Goal: Transaction & Acquisition: Obtain resource

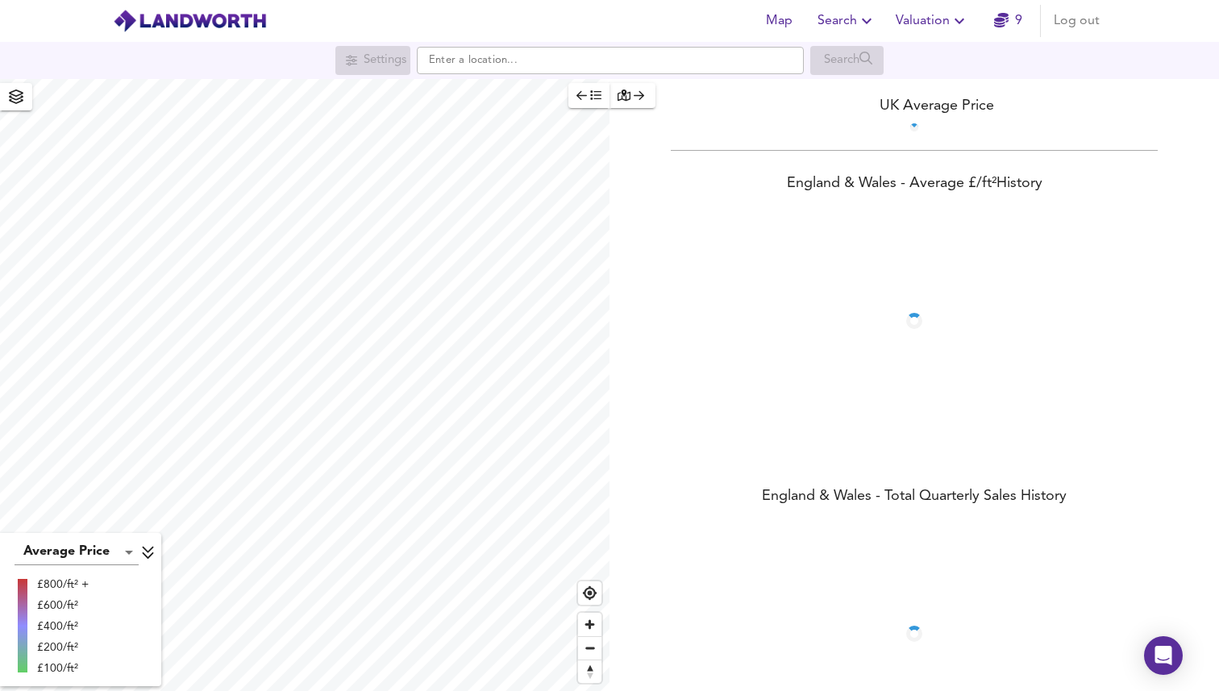
click at [935, 19] on span "Valuation" at bounding box center [931, 21] width 73 height 23
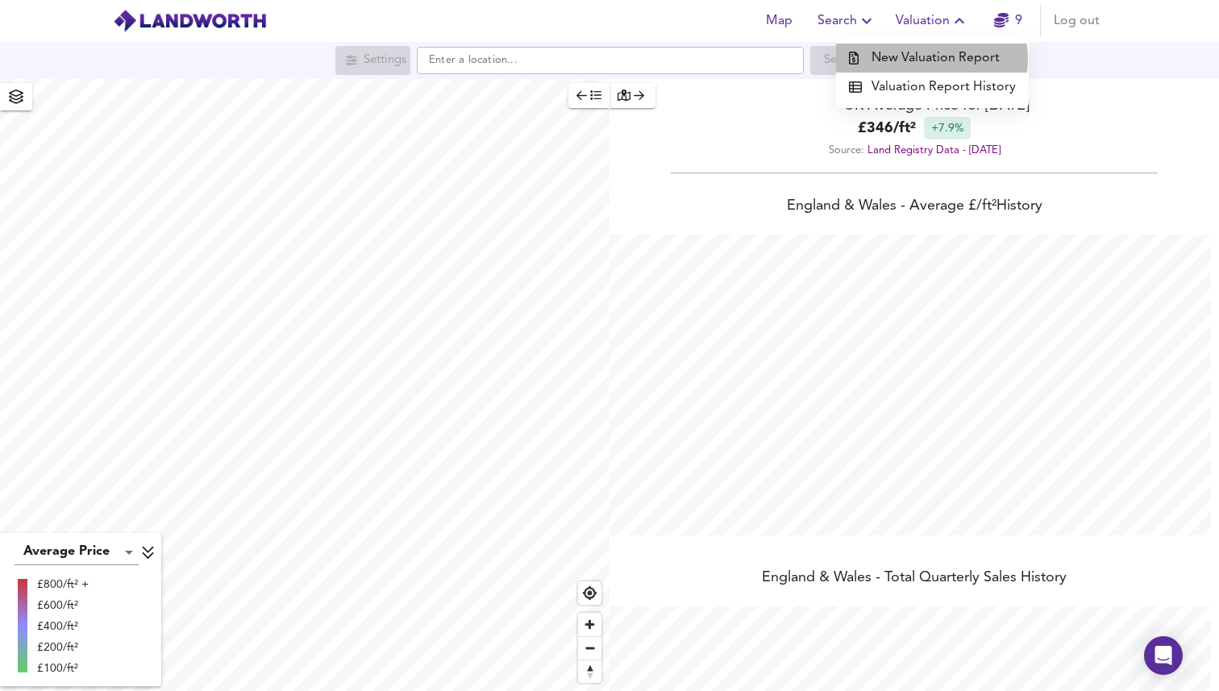
click at [933, 59] on li "New Valuation Report" at bounding box center [932, 58] width 193 height 29
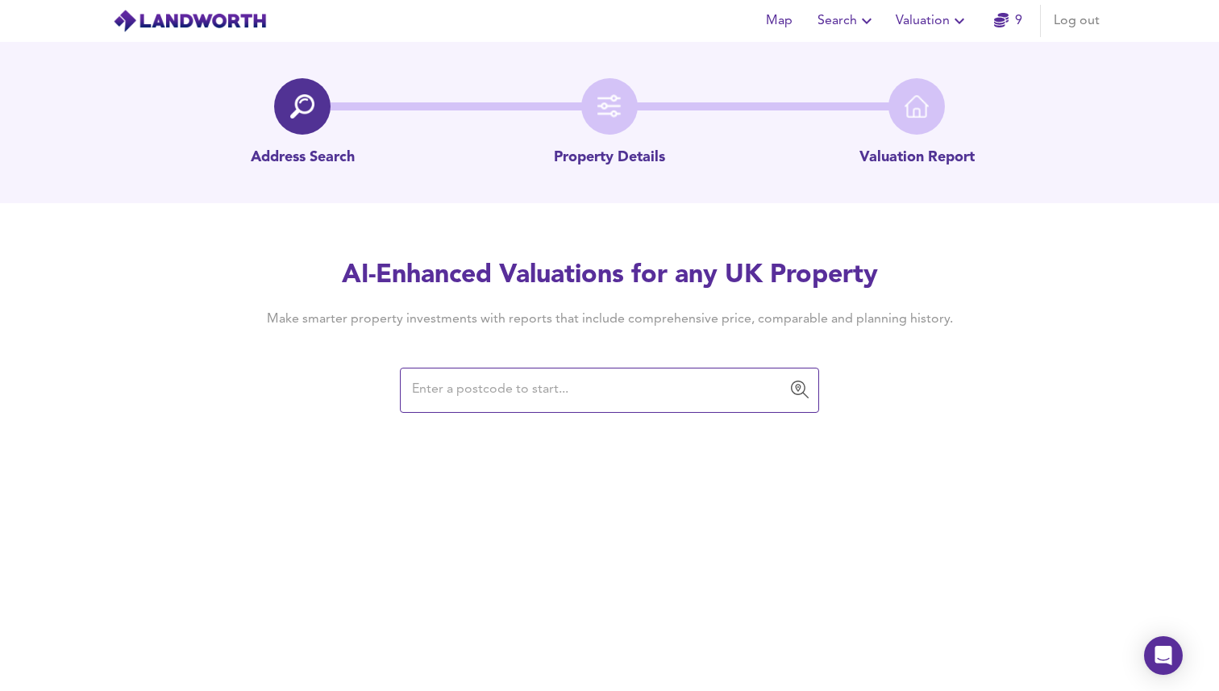
paste input "[STREET_ADDRESS]"
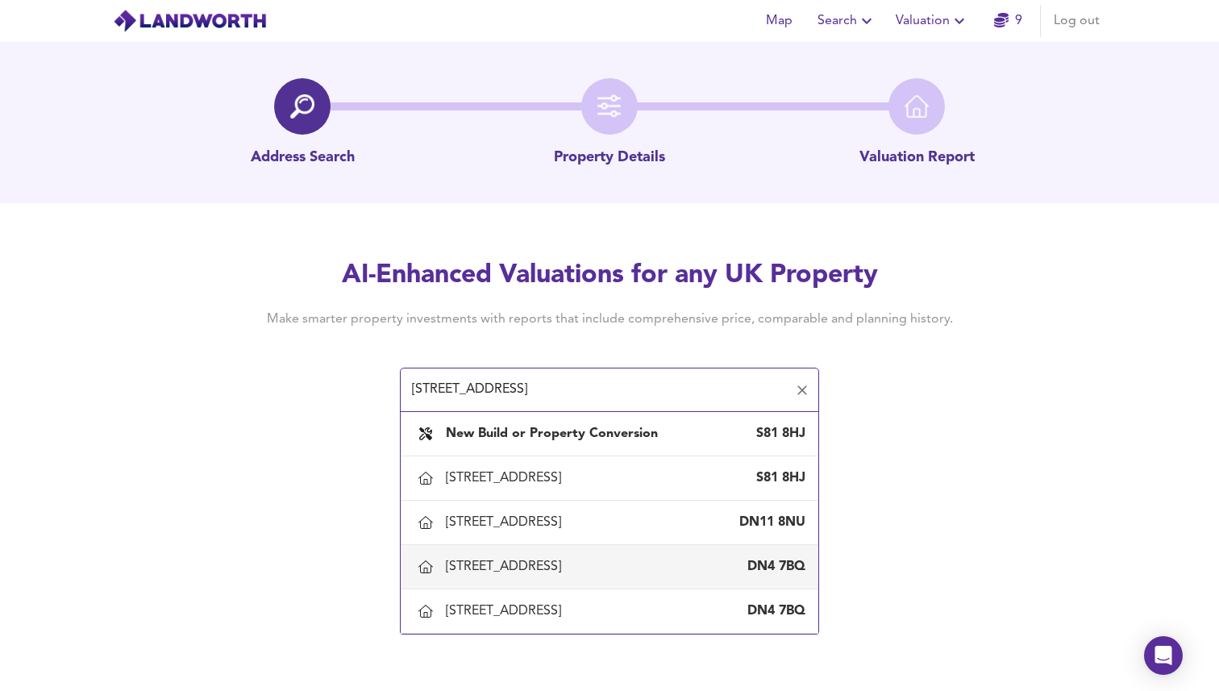
click at [623, 559] on div "[STREET_ADDRESS]" at bounding box center [625, 567] width 359 height 18
type input "[STREET_ADDRESS]"
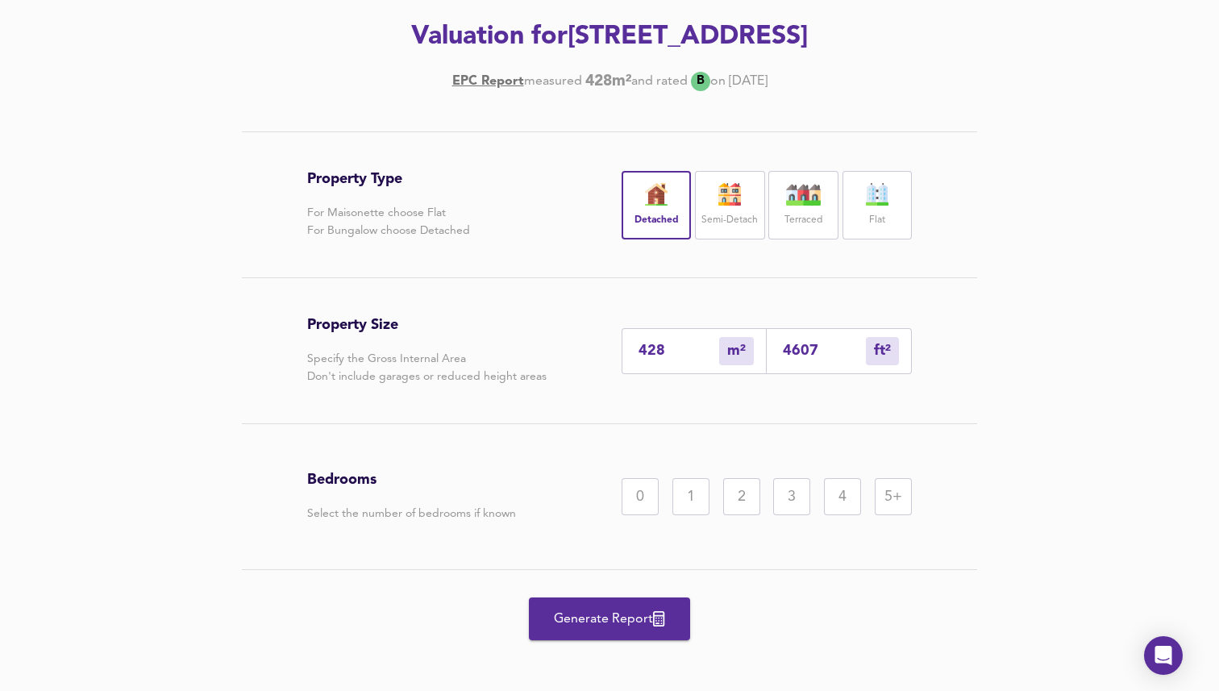
scroll to position [233, 0]
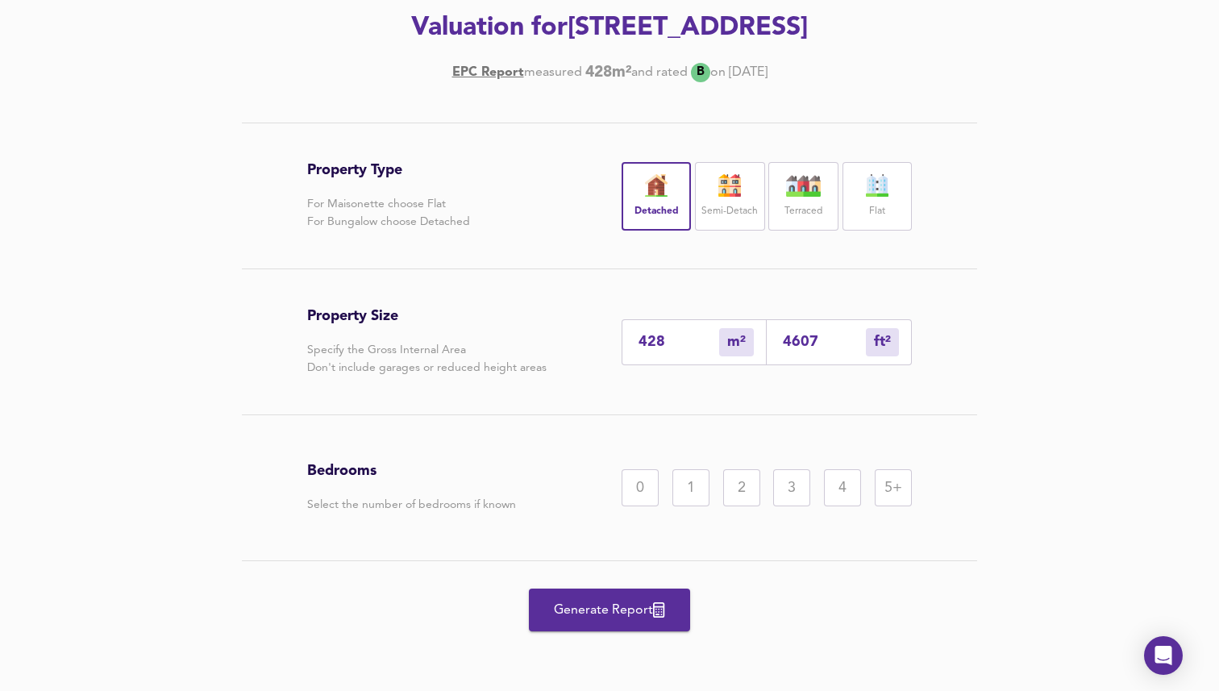
click at [891, 503] on div "5+" at bounding box center [892, 487] width 37 height 37
click at [606, 601] on span "Generate Report" at bounding box center [609, 610] width 129 height 23
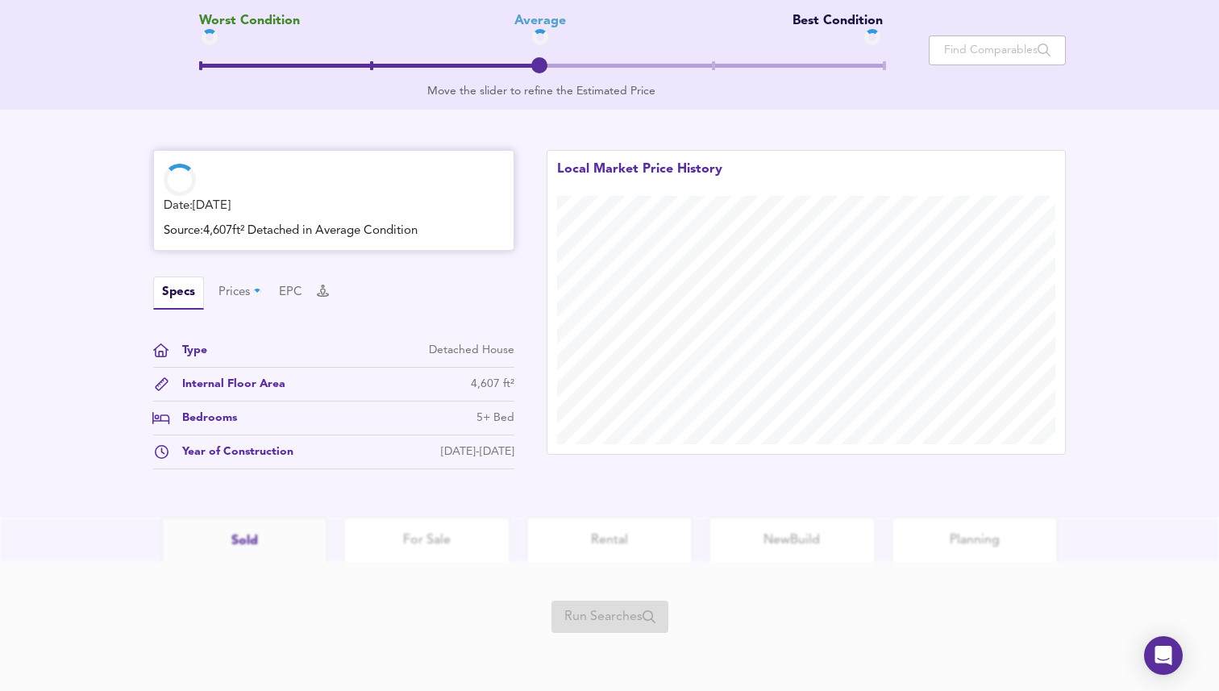
scroll to position [343, 0]
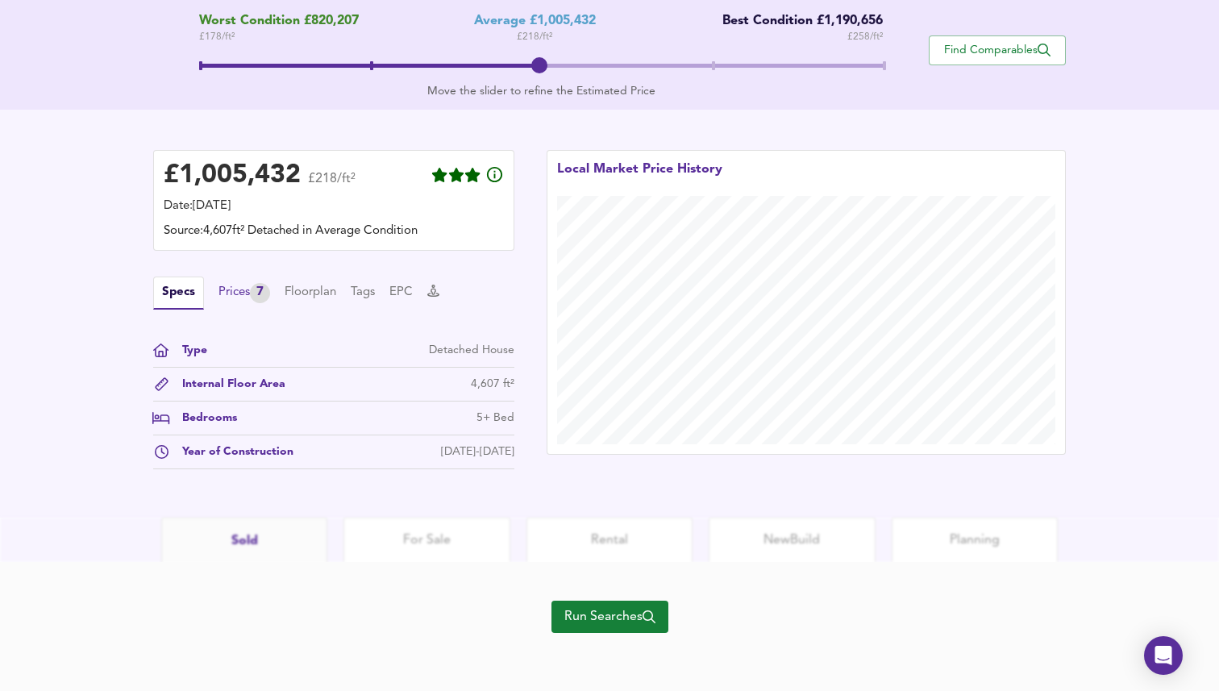
click at [231, 287] on div "Prices 7" at bounding box center [244, 293] width 52 height 20
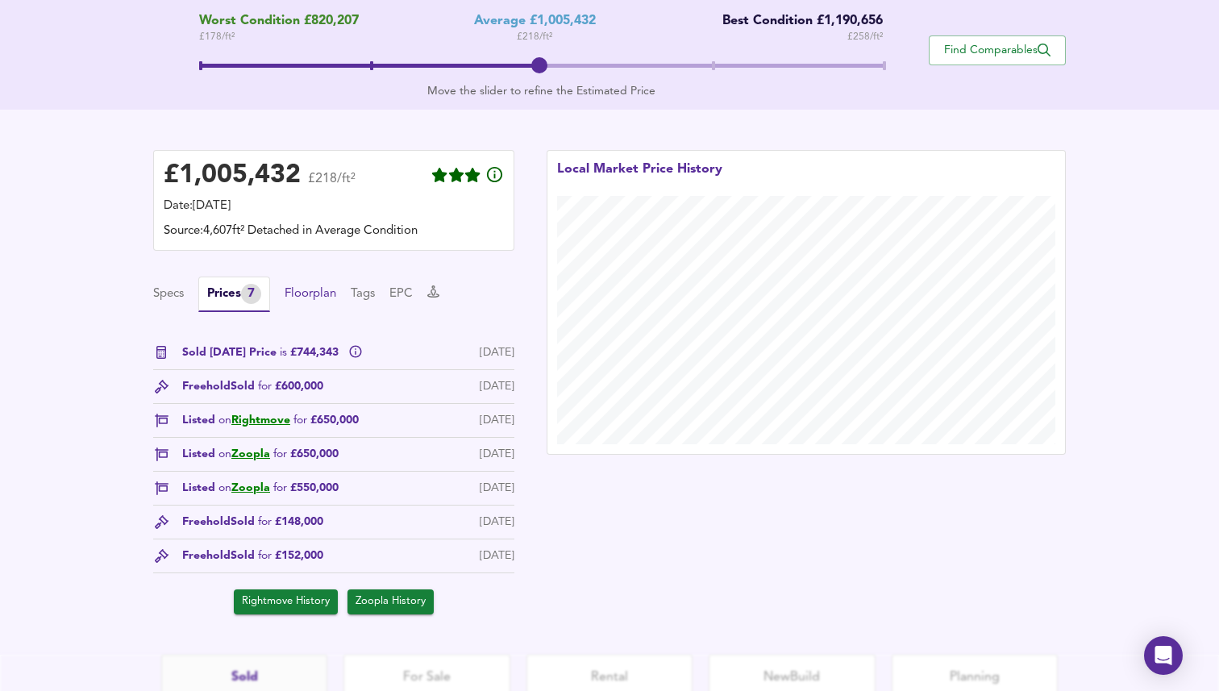
click at [308, 297] on button "Floorplan" at bounding box center [310, 294] width 52 height 18
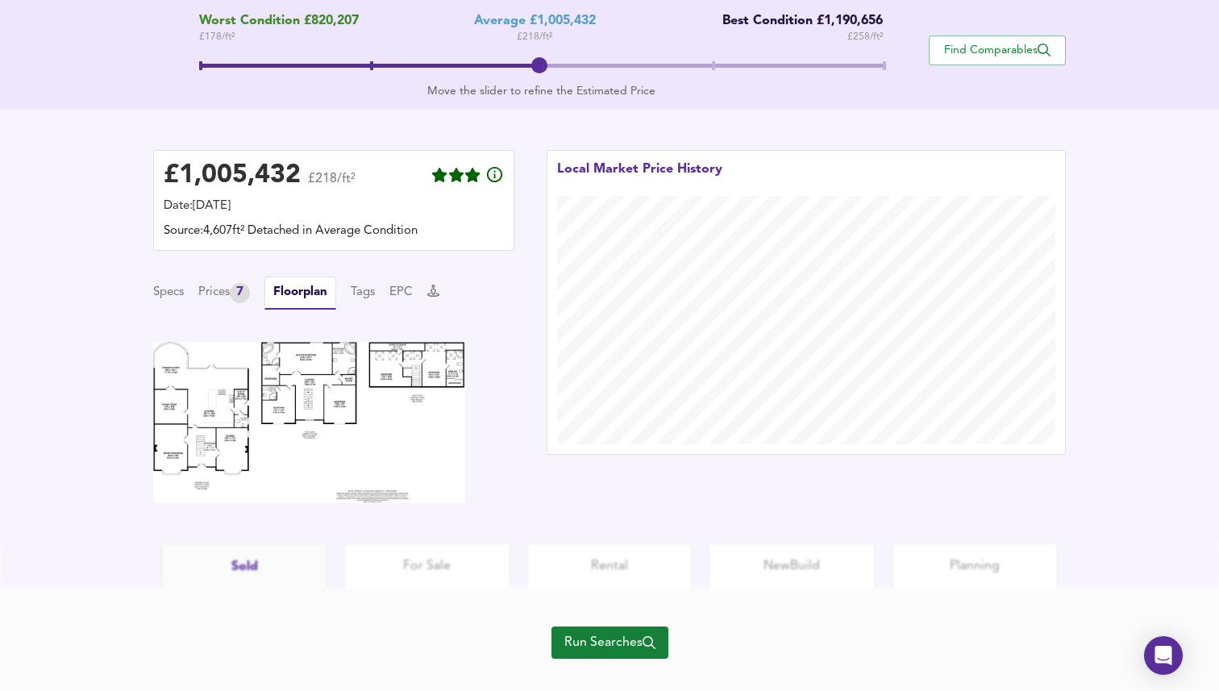
click at [253, 426] on img at bounding box center [309, 422] width 312 height 161
click at [226, 288] on div "Prices 7" at bounding box center [224, 293] width 52 height 20
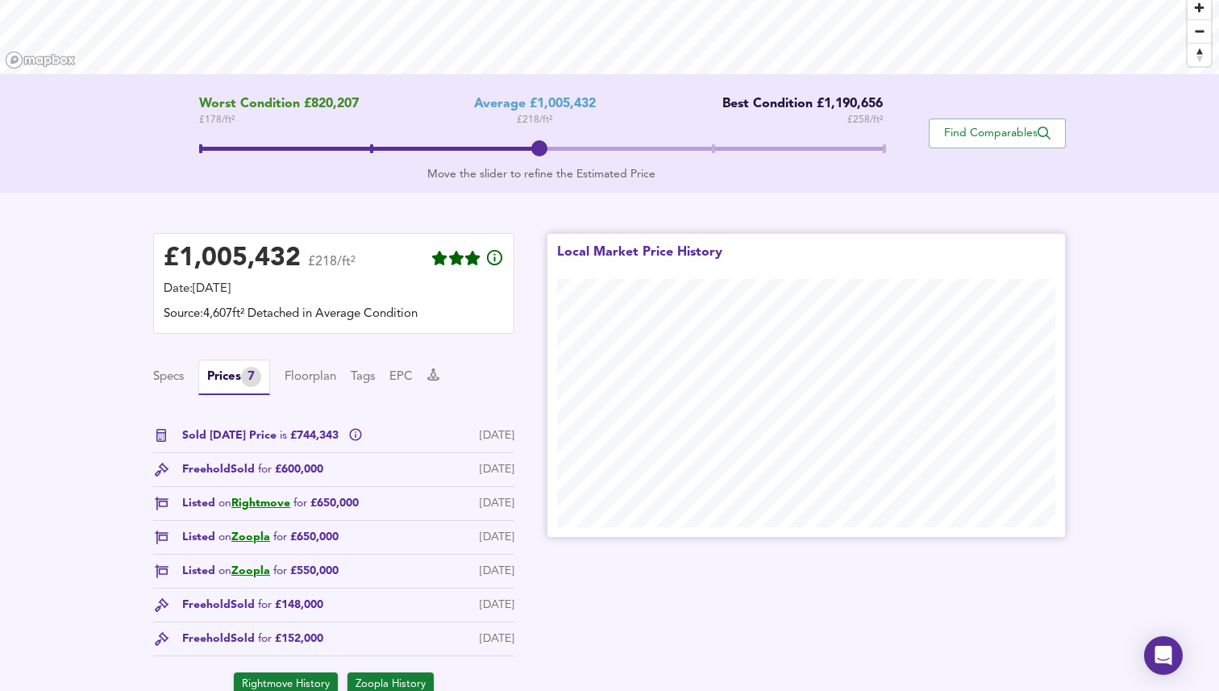
scroll to position [0, 0]
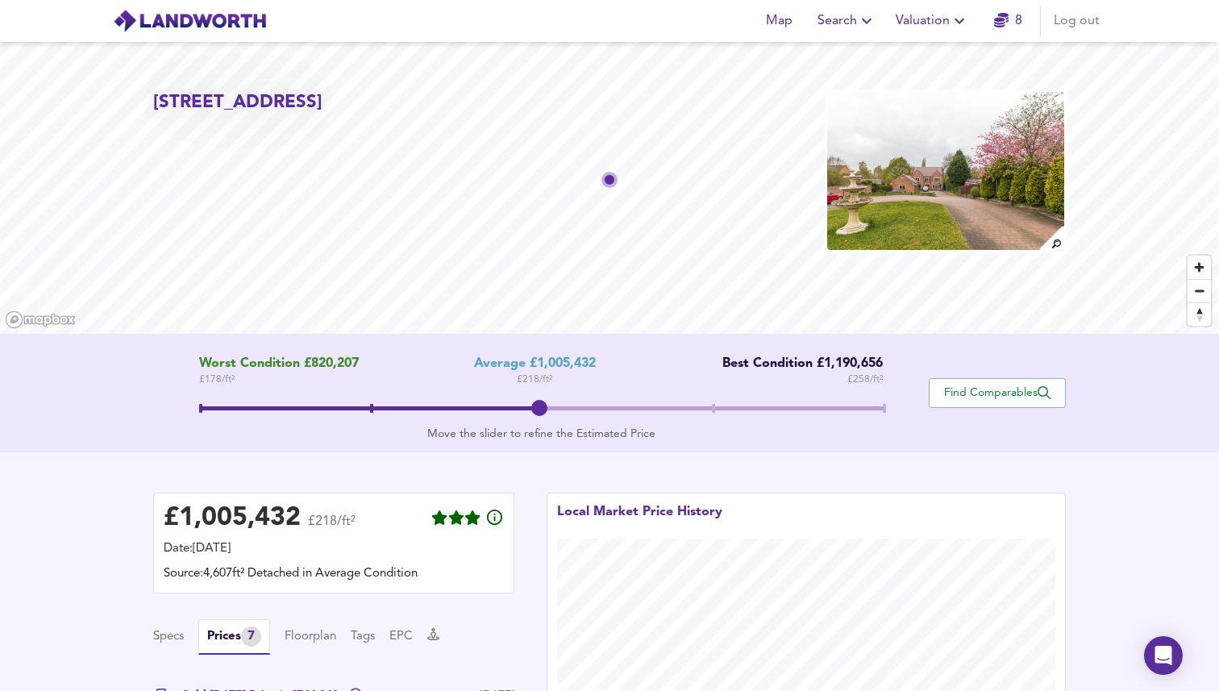
click at [903, 24] on span "Valuation" at bounding box center [931, 21] width 73 height 23
click at [912, 57] on li "New Valuation Report" at bounding box center [932, 58] width 193 height 29
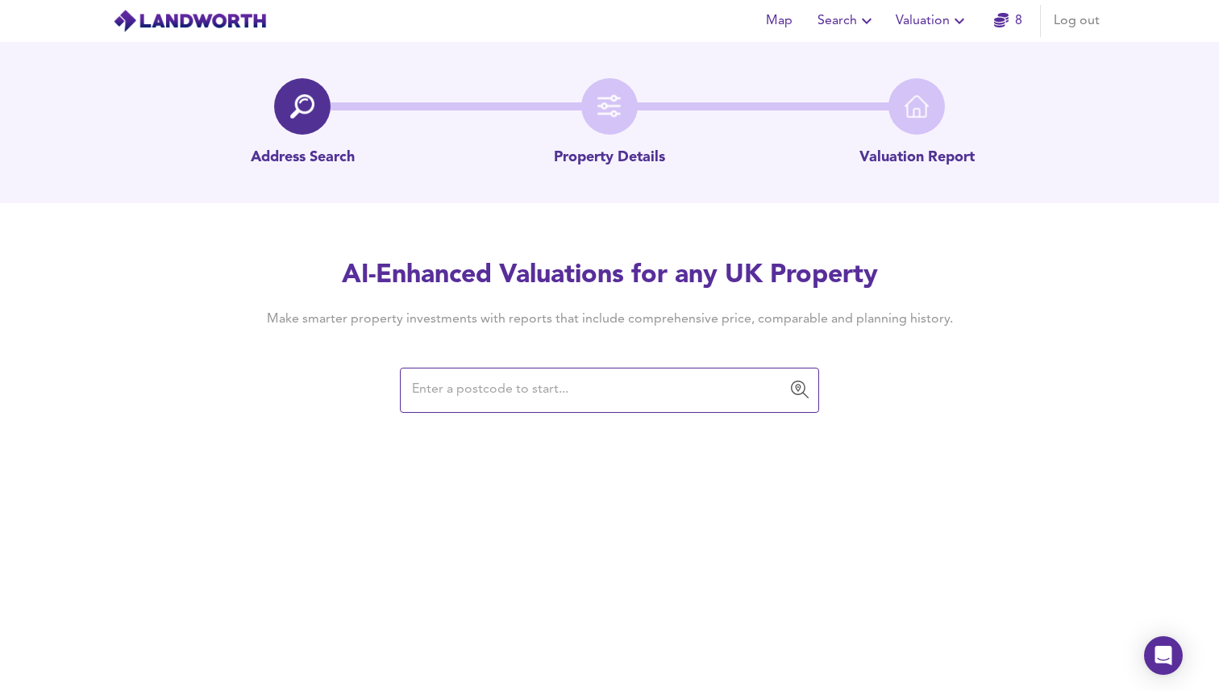
click at [536, 385] on input "text" at bounding box center [597, 390] width 380 height 31
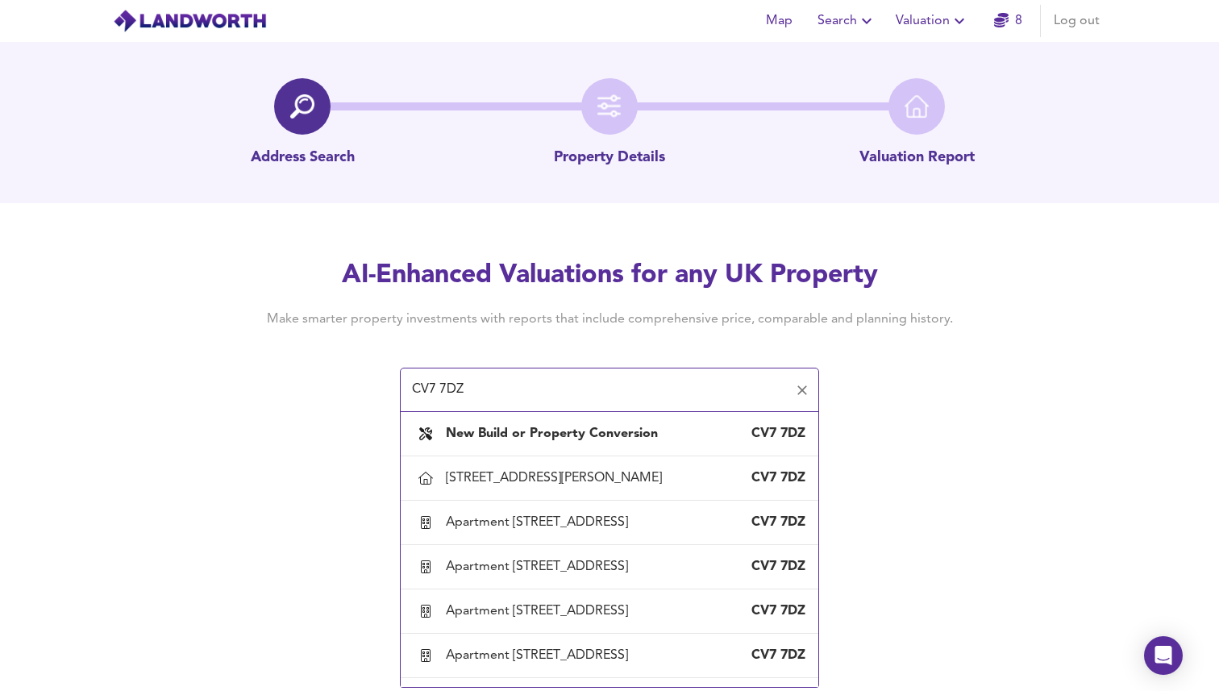
paste input "[STREET_ADDRESS]"
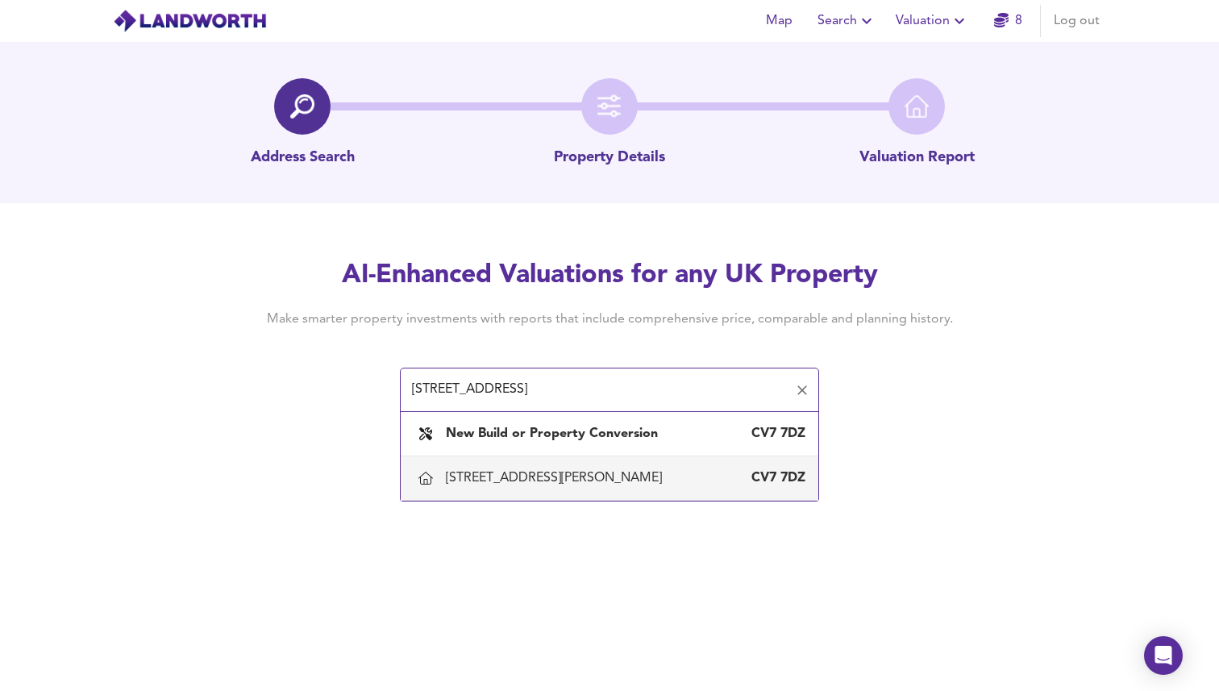
click at [644, 481] on div "[STREET_ADDRESS][PERSON_NAME]" at bounding box center [625, 478] width 359 height 18
type input "[STREET_ADDRESS][PERSON_NAME]"
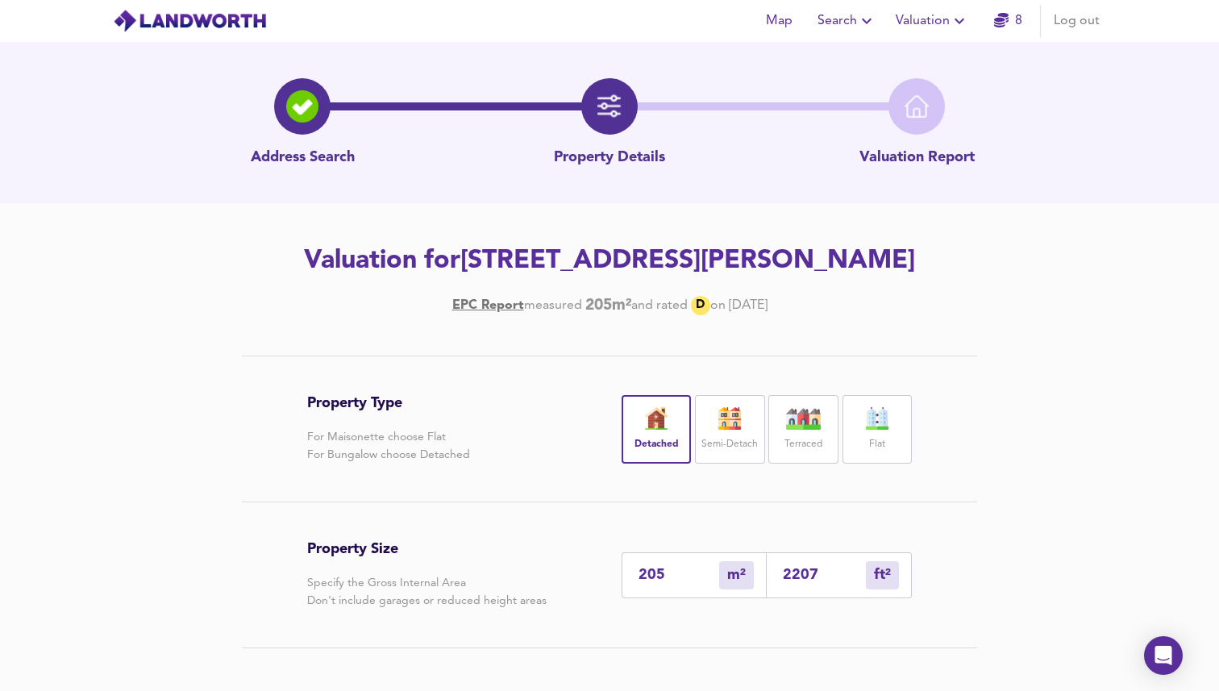
scroll to position [233, 0]
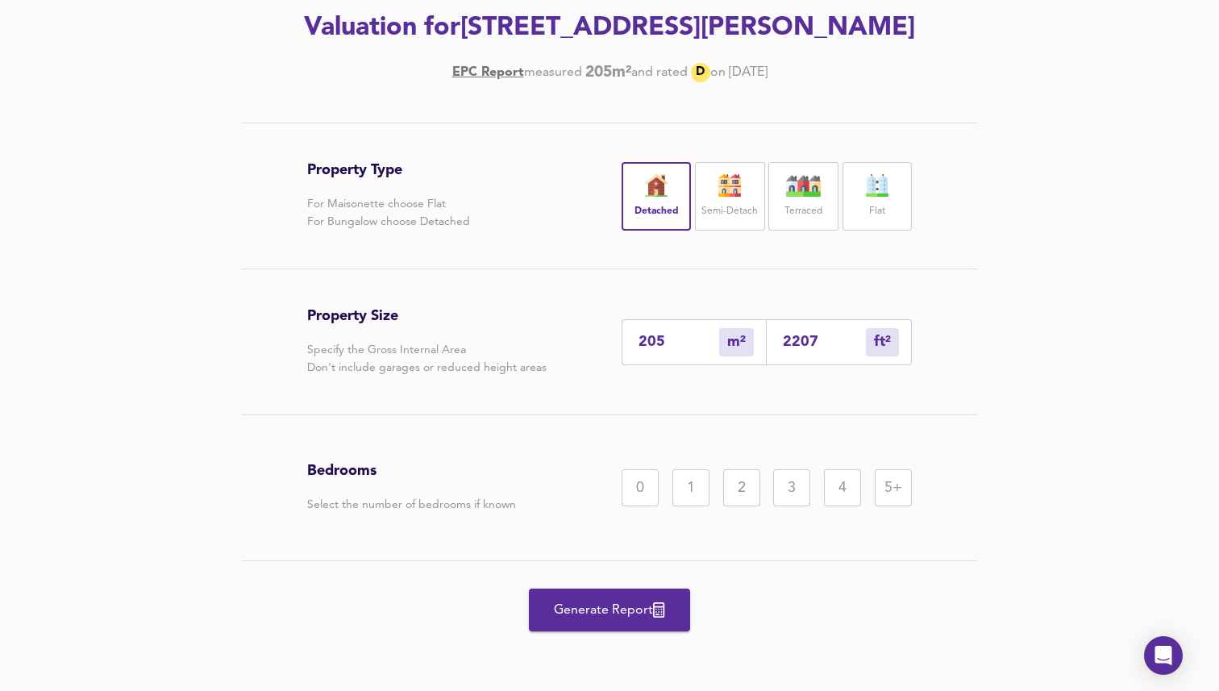
click at [896, 490] on div "5+" at bounding box center [892, 487] width 37 height 37
click at [613, 608] on span "Generate Report" at bounding box center [609, 610] width 129 height 23
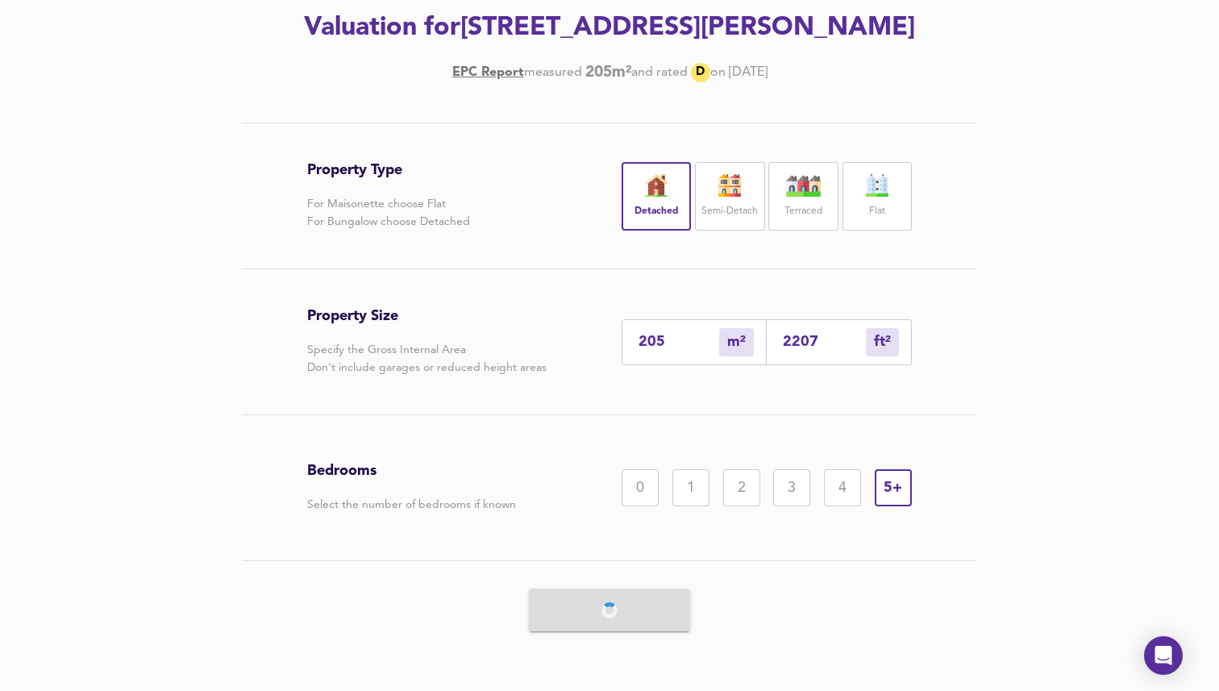
click at [613, 608] on div at bounding box center [609, 610] width 604 height 98
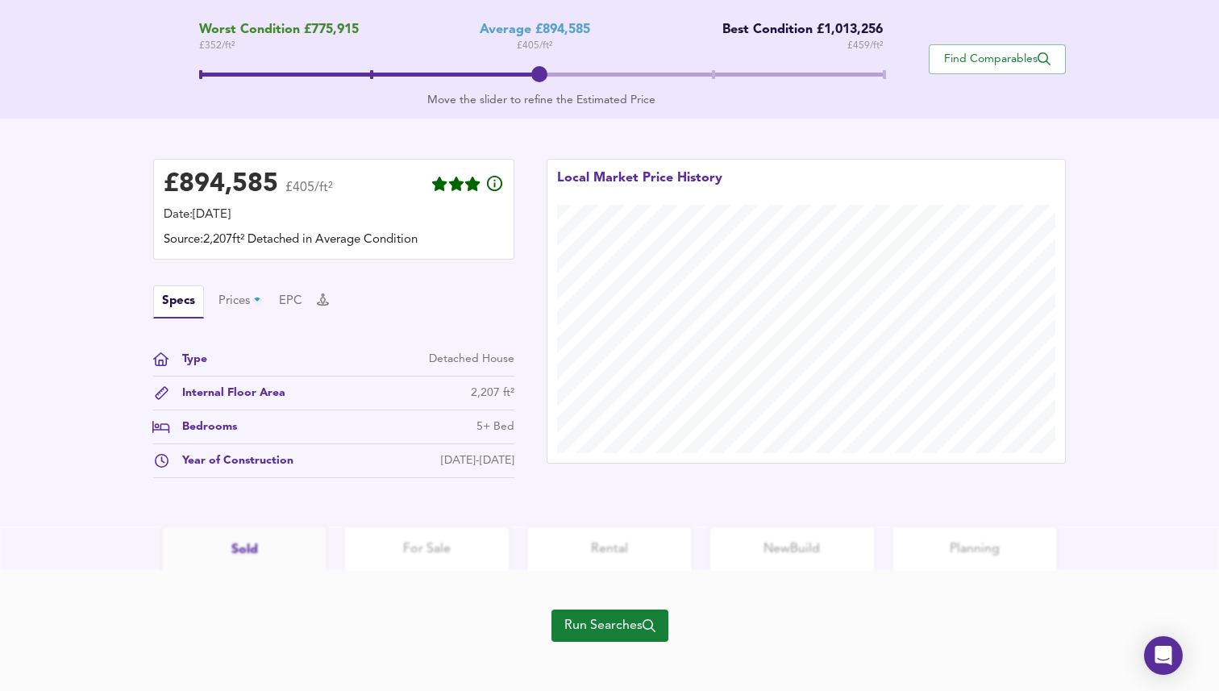
scroll to position [343, 0]
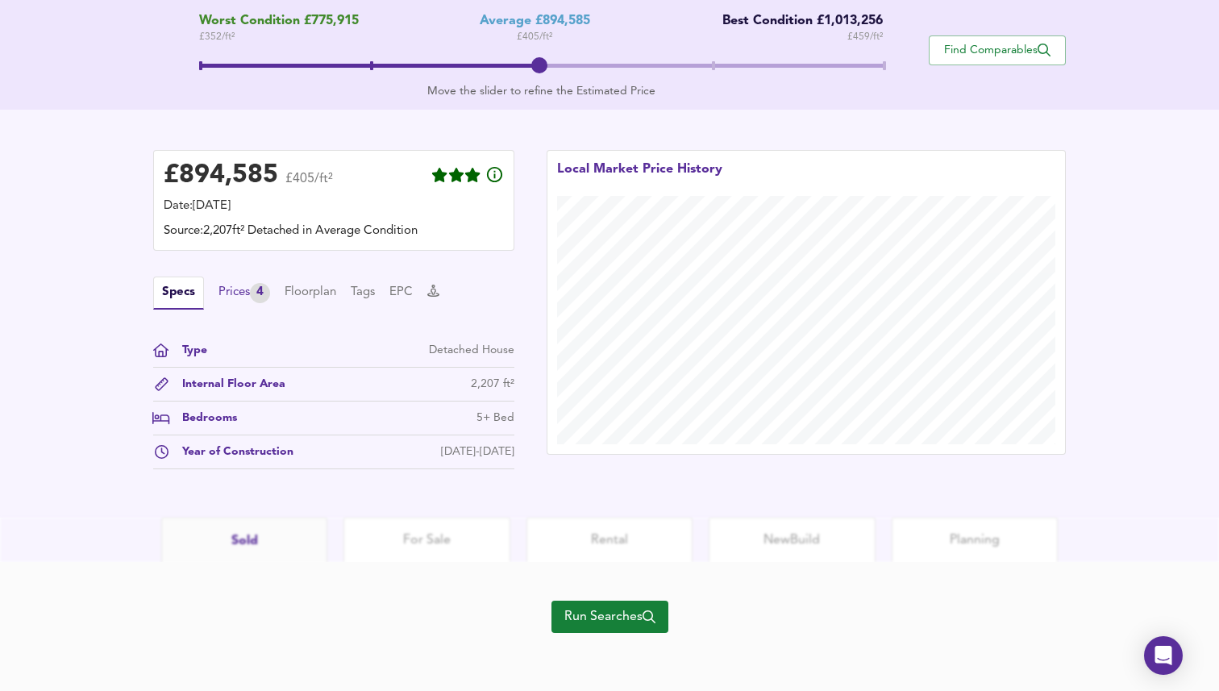
click at [243, 289] on div "Prices 4" at bounding box center [244, 293] width 52 height 20
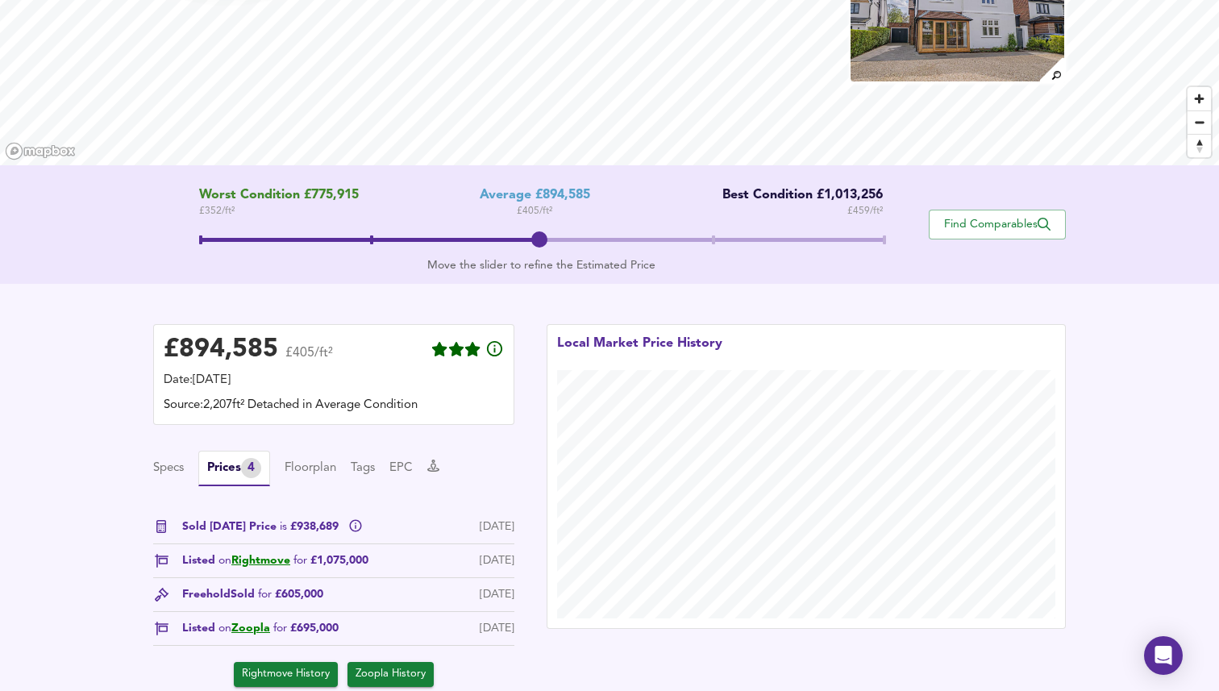
scroll to position [161, 0]
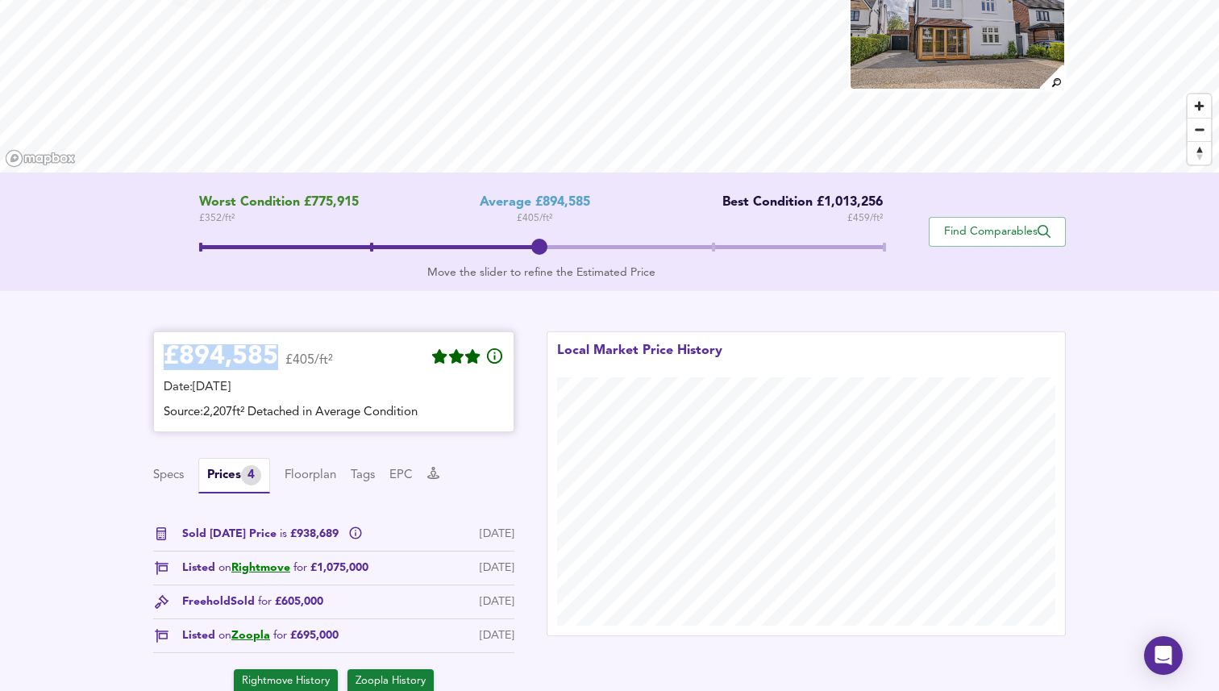
drag, startPoint x: 163, startPoint y: 363, endPoint x: 272, endPoint y: 363, distance: 109.6
click at [274, 363] on div "£ 894,585 £405/ft² Date: [DATE] Source: 2,207ft² Detached in Average Condition" at bounding box center [333, 381] width 361 height 101
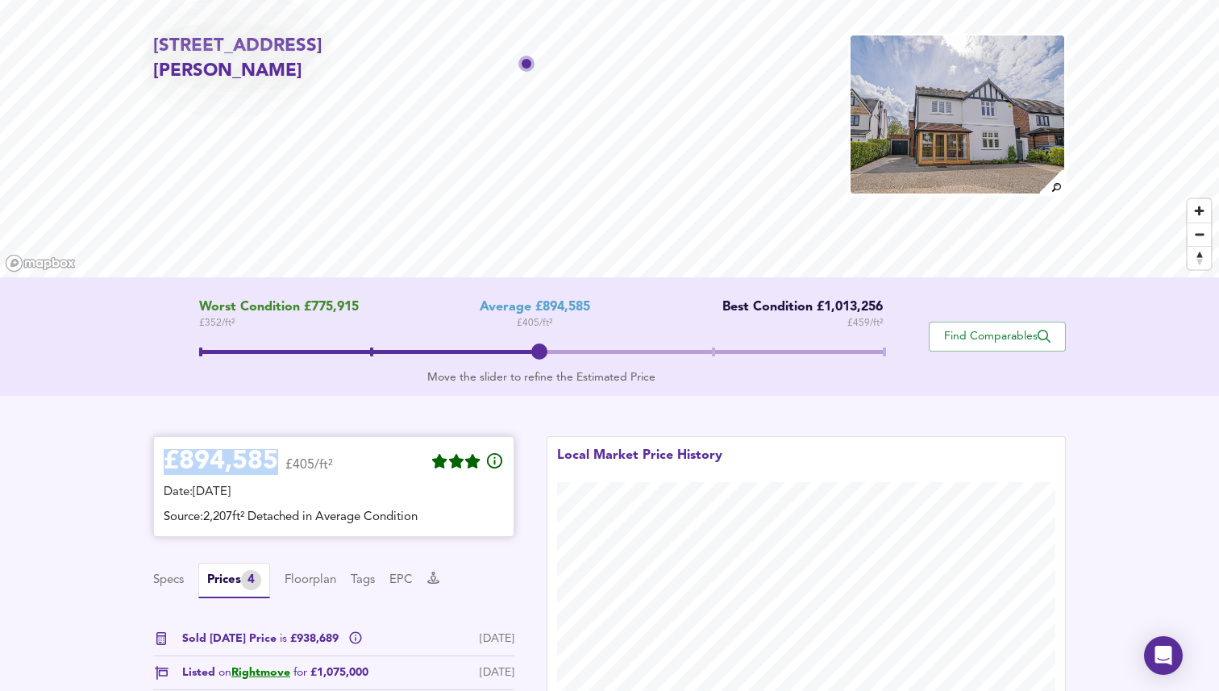
scroll to position [0, 0]
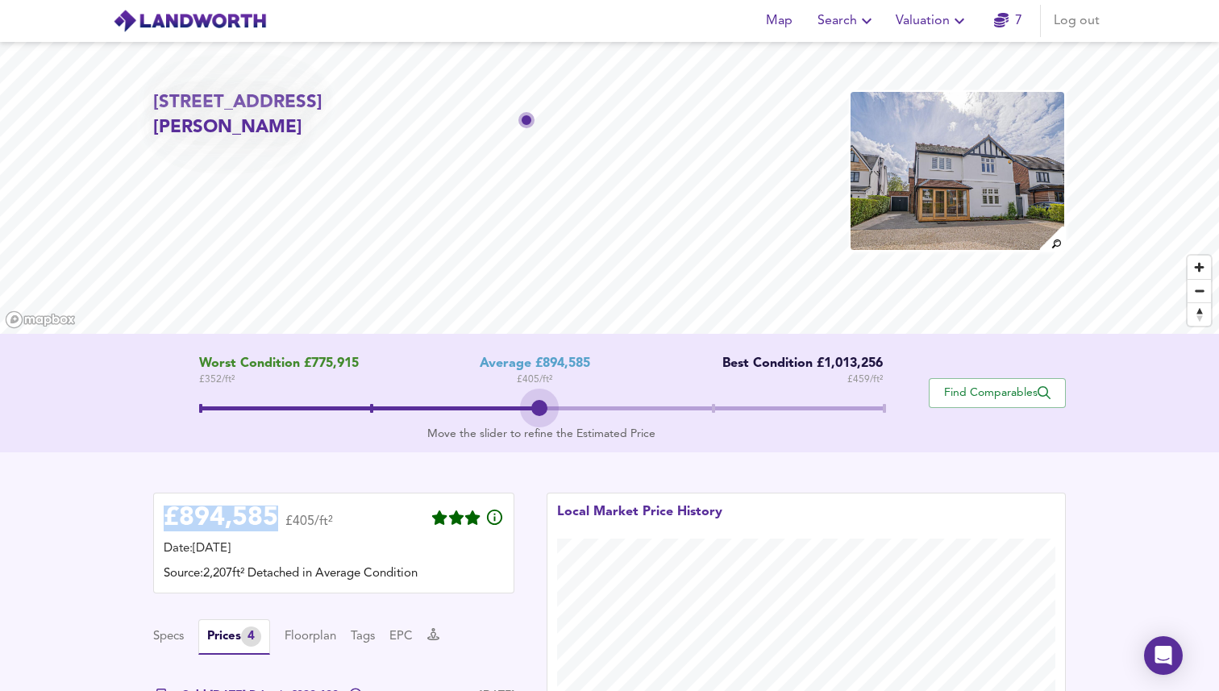
drag, startPoint x: 542, startPoint y: 410, endPoint x: 578, endPoint y: 409, distance: 36.3
click at [578, 409] on span at bounding box center [541, 410] width 684 height 29
click at [496, 492] on div "£ 894,585 £405/ft² Date: [DATE] Source: 2,207ft² Detached in Average Condition …" at bounding box center [333, 673] width 393 height 395
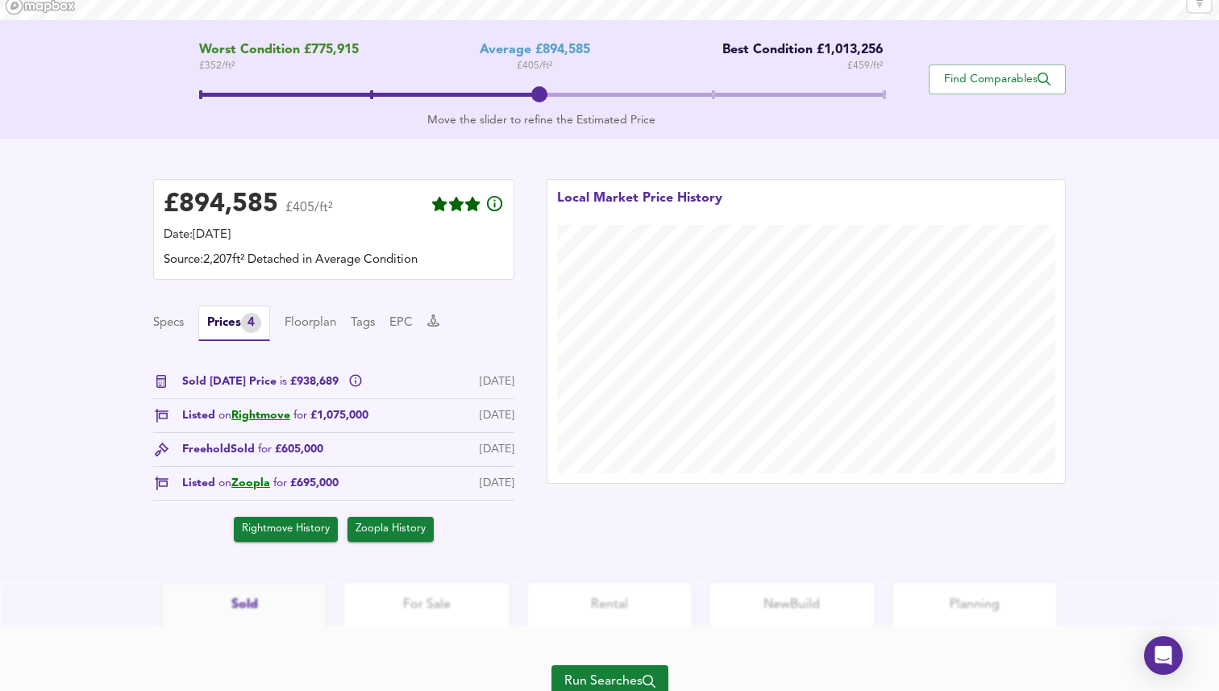
scroll to position [313, 0]
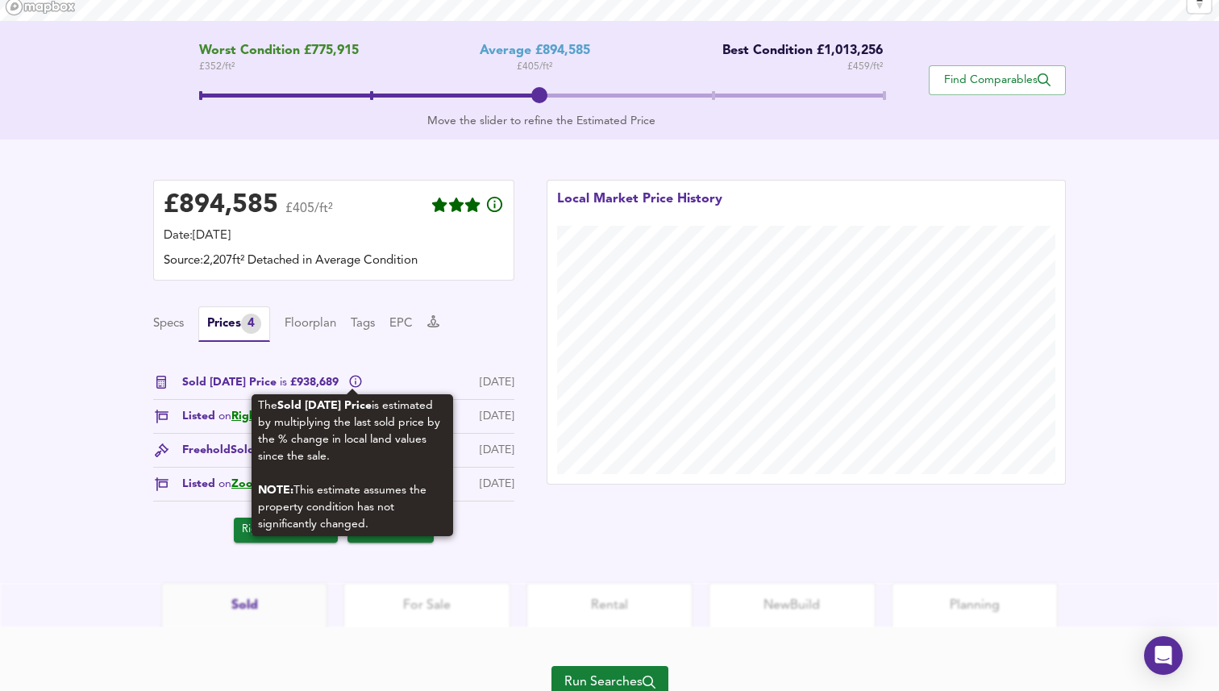
click at [350, 383] on icon at bounding box center [356, 382] width 12 height 12
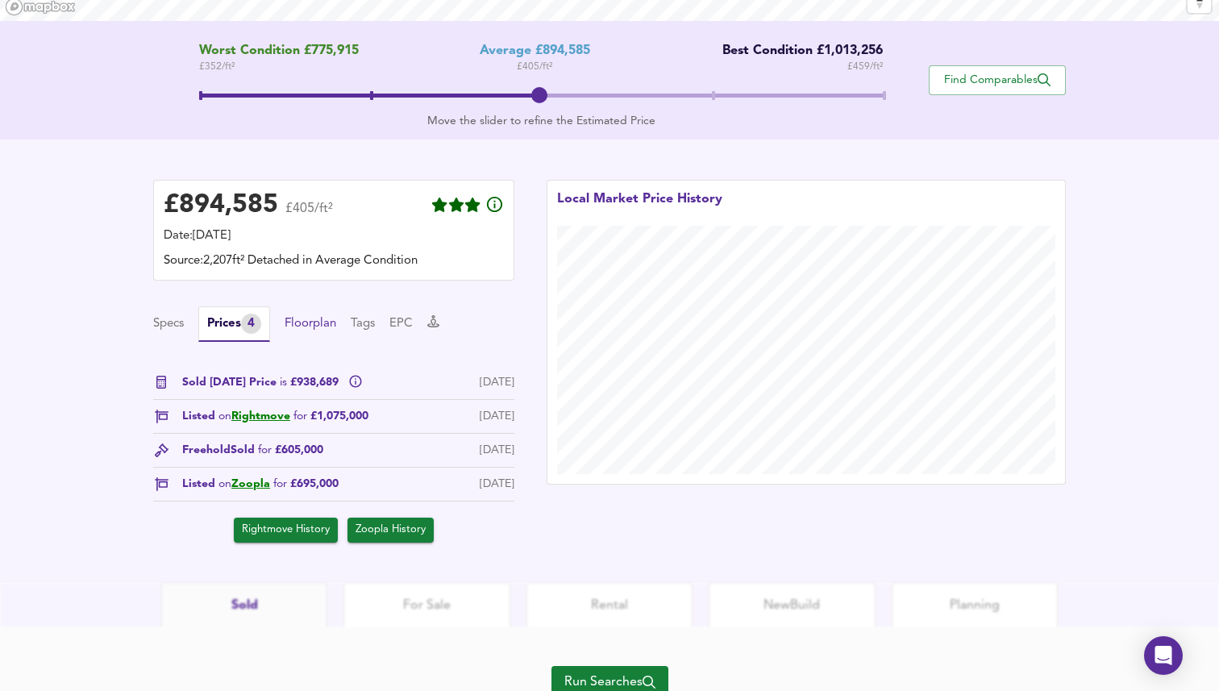
click at [336, 327] on button "Floorplan" at bounding box center [310, 324] width 52 height 18
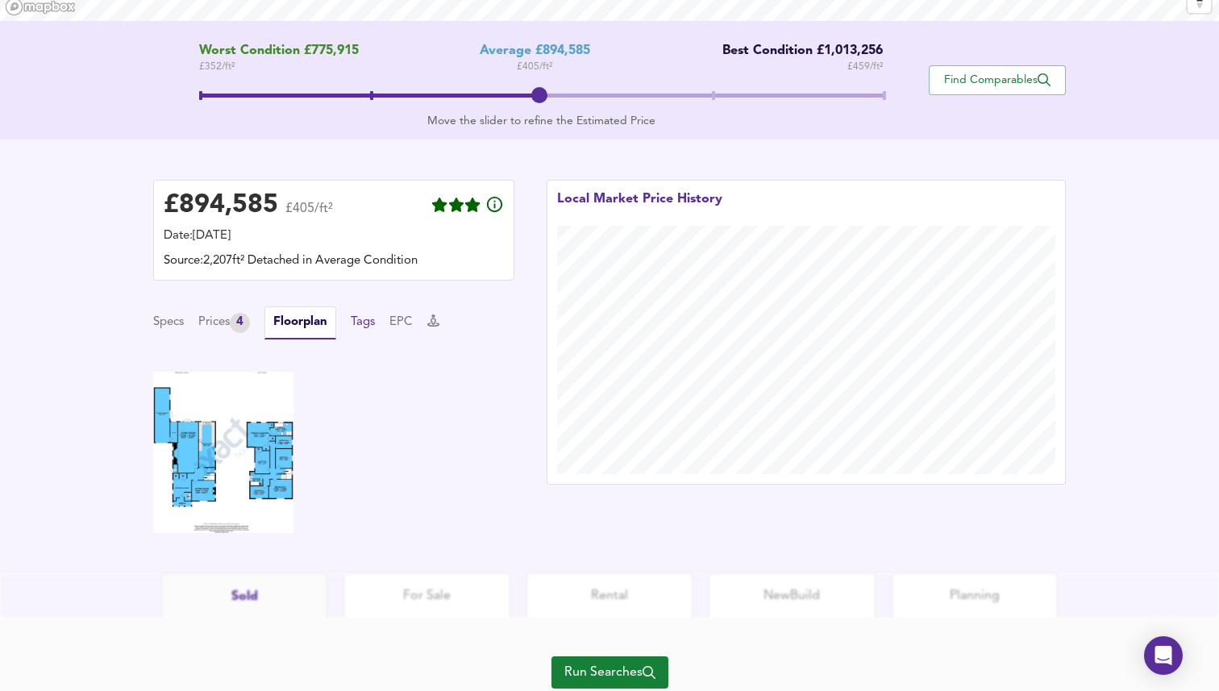
click at [361, 326] on button "Tags" at bounding box center [363, 323] width 24 height 18
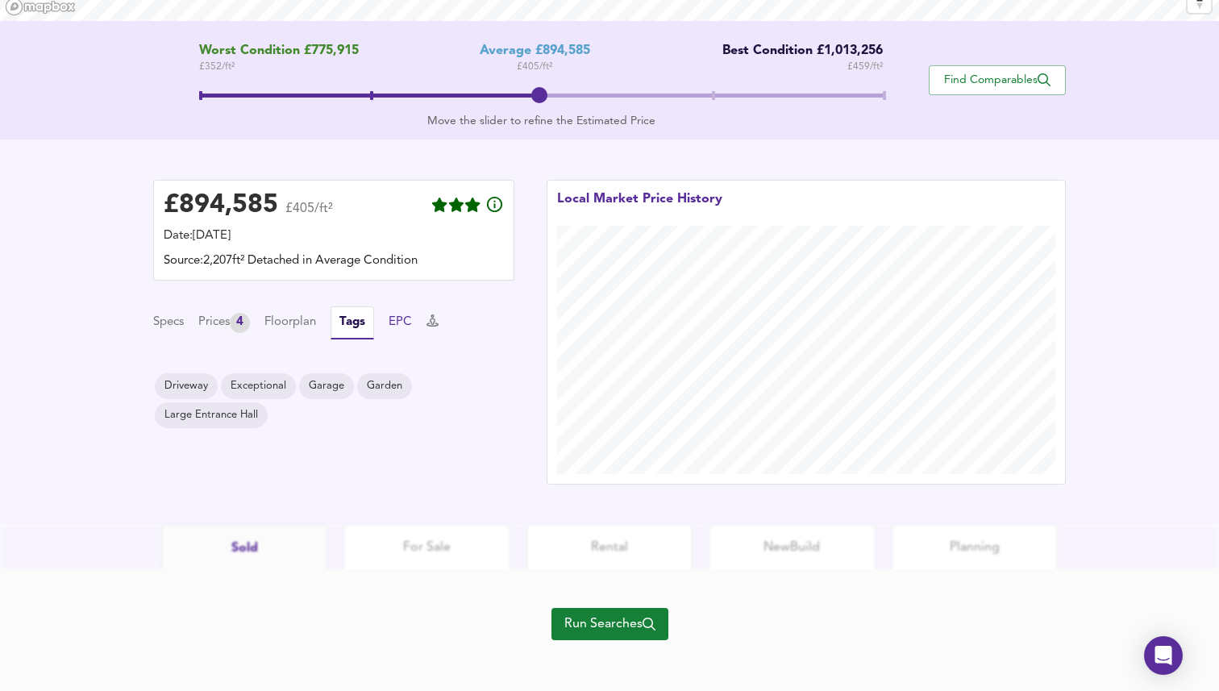
click at [399, 325] on button "EPC" at bounding box center [399, 323] width 23 height 18
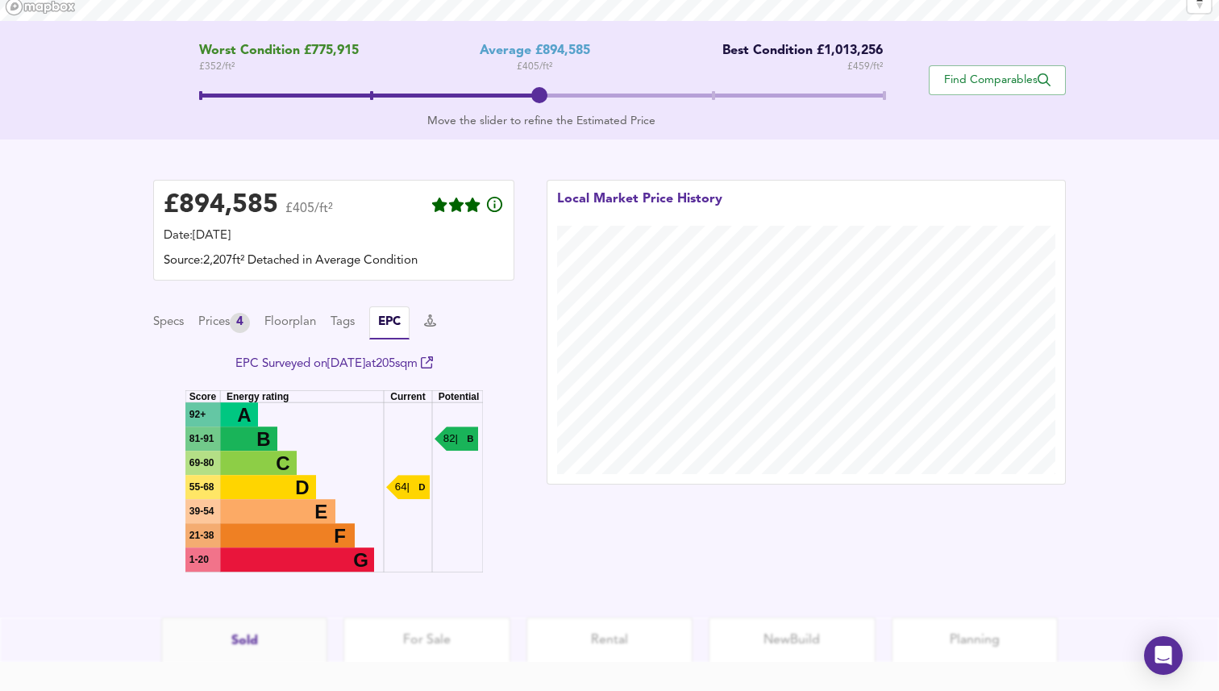
click at [260, 323] on div "Specs Prices 4 Floorplan Tags EPC" at bounding box center [333, 322] width 361 height 33
click at [242, 324] on div "4" at bounding box center [240, 323] width 20 height 20
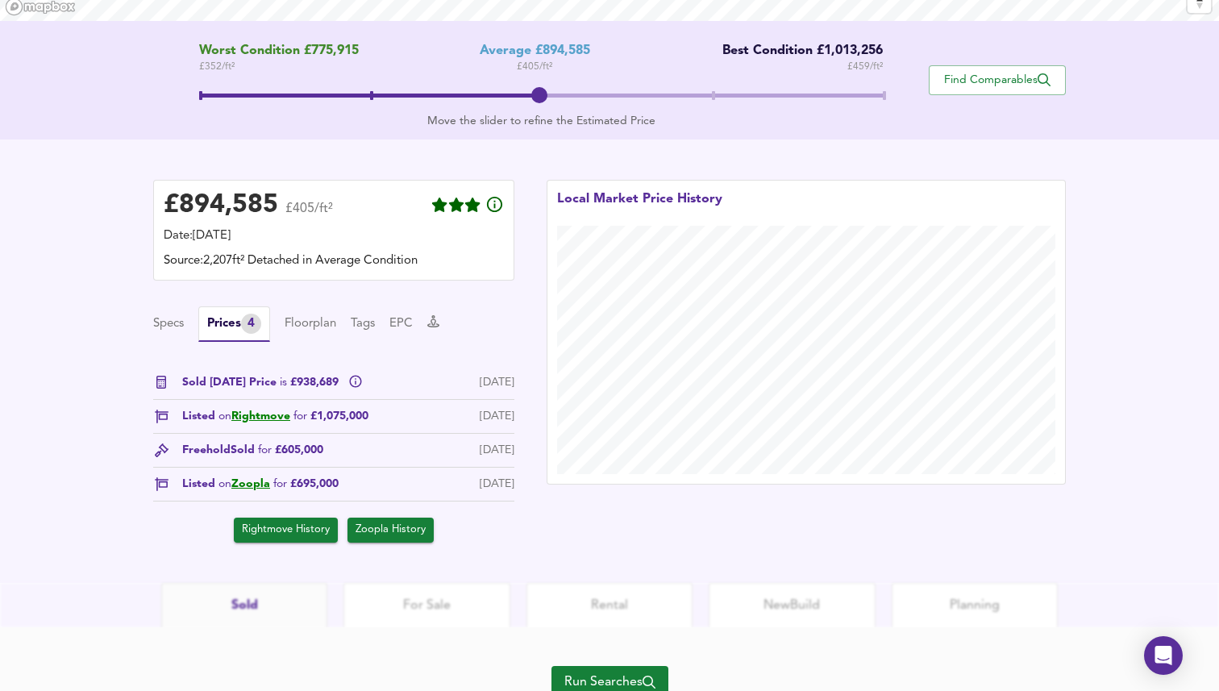
click at [284, 534] on span "Rightmove History" at bounding box center [286, 530] width 88 height 19
click at [392, 534] on span "Zoopla History" at bounding box center [390, 530] width 70 height 19
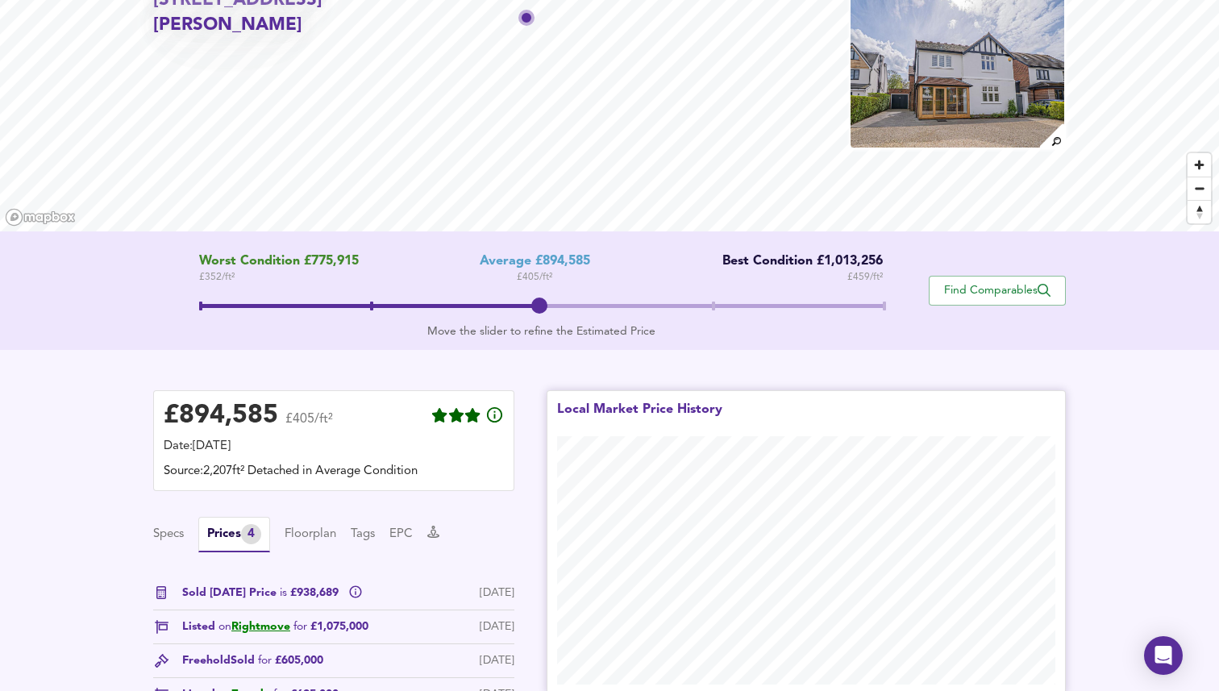
scroll to position [0, 0]
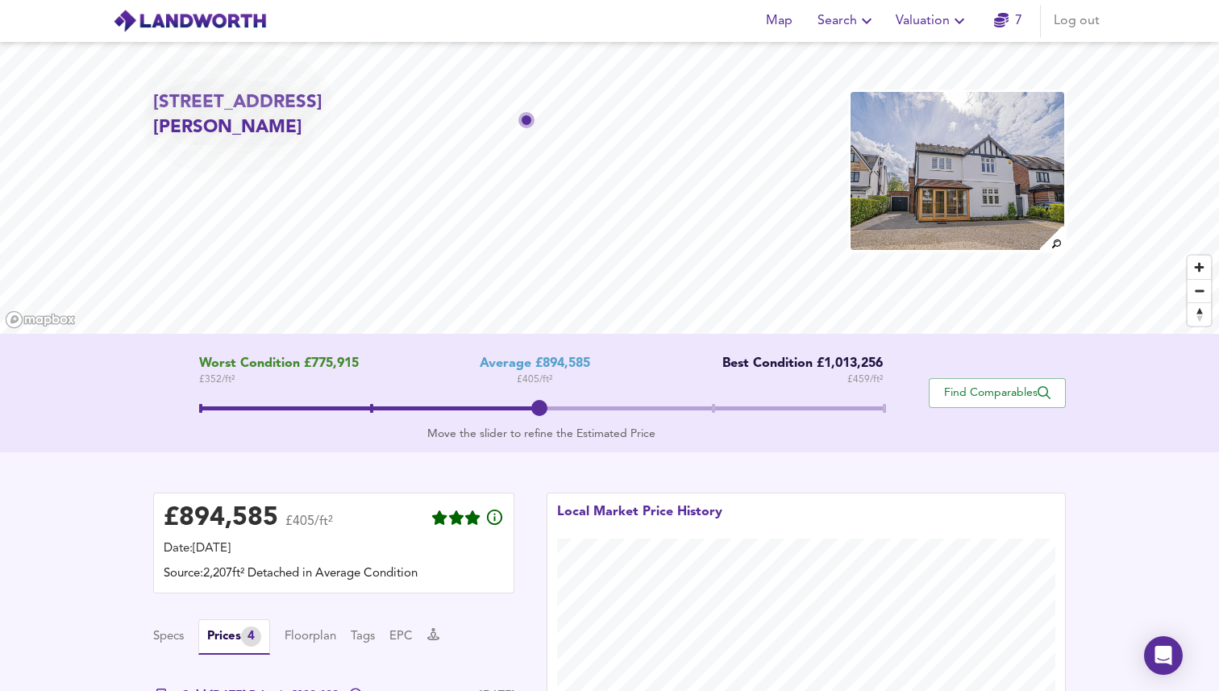
click at [992, 143] on img at bounding box center [957, 170] width 217 height 161
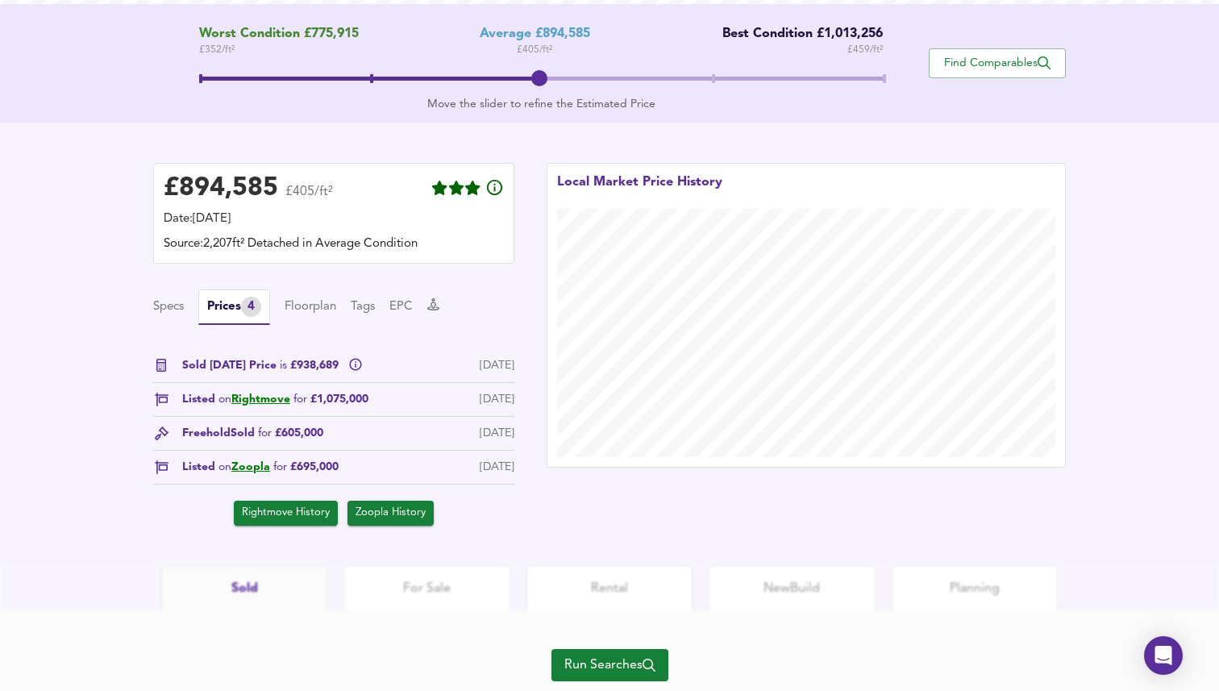
scroll to position [378, 0]
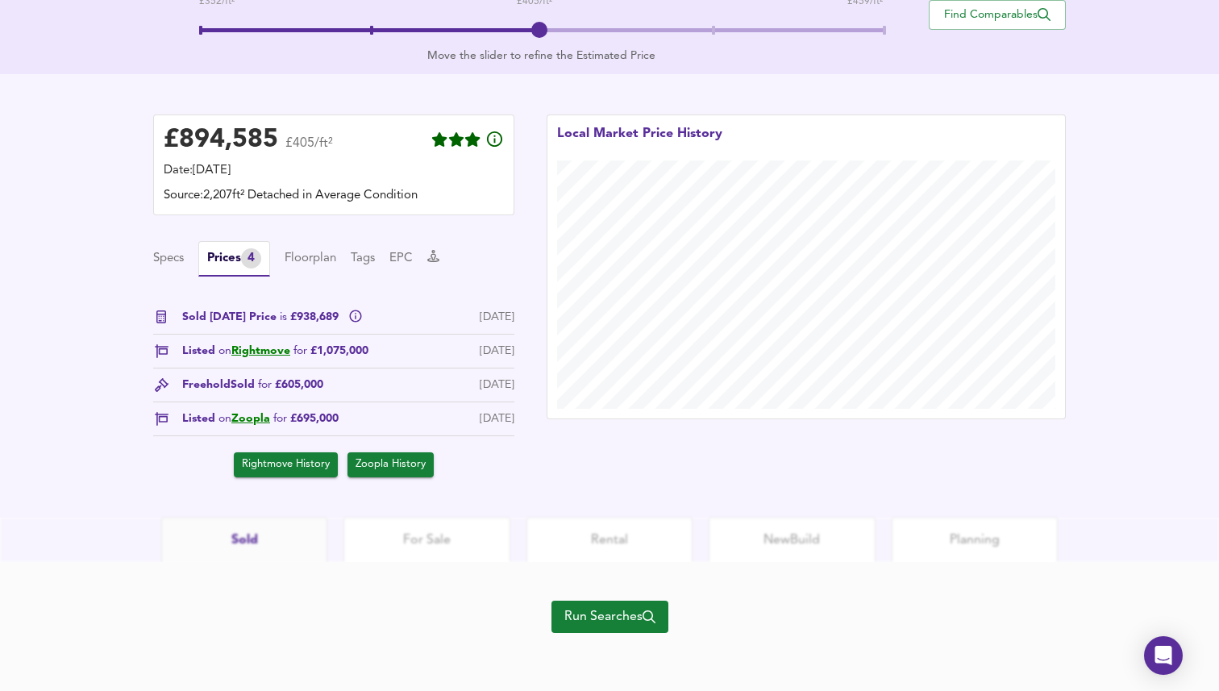
click at [310, 246] on div "Specs Prices 4 Floorplan Tags EPC" at bounding box center [333, 258] width 361 height 35
click at [318, 255] on button "Floorplan" at bounding box center [310, 259] width 52 height 18
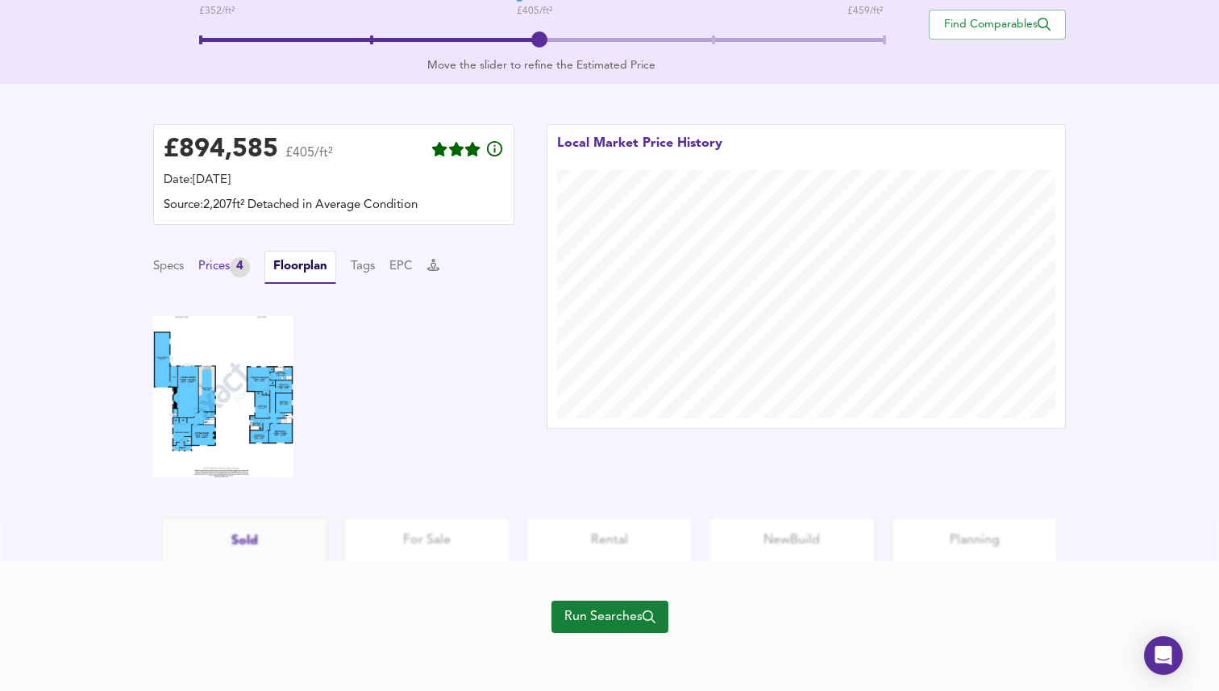
click at [244, 267] on div "4" at bounding box center [240, 267] width 20 height 20
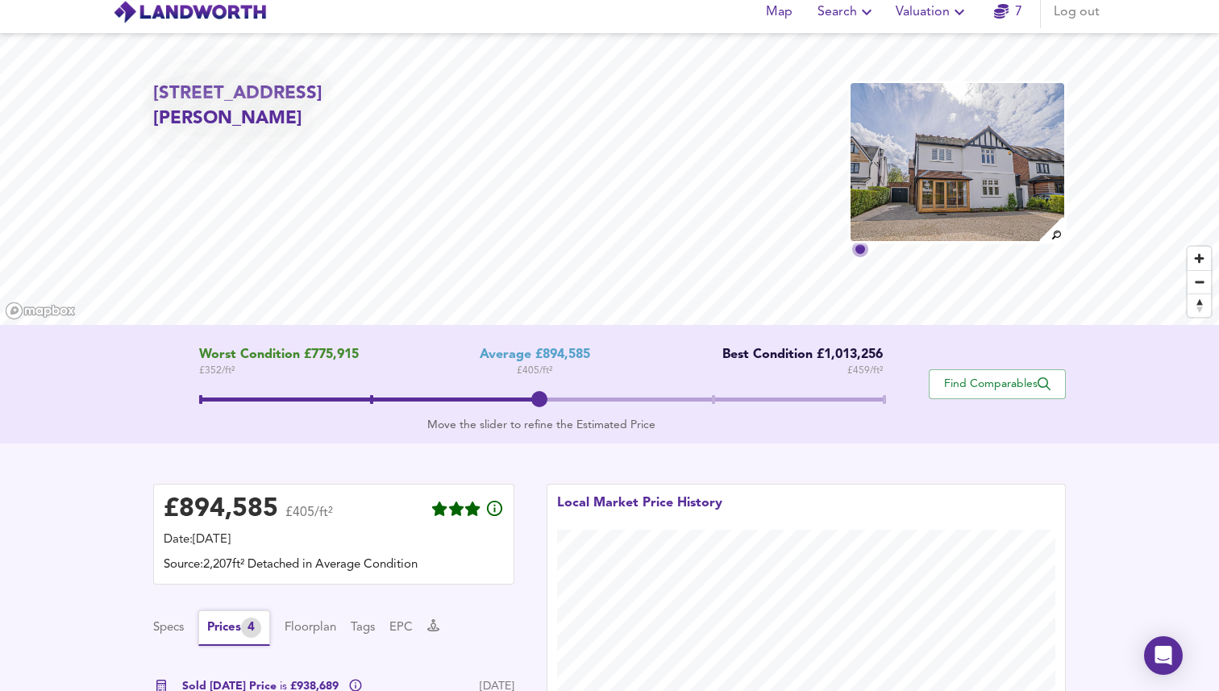
scroll to position [0, 0]
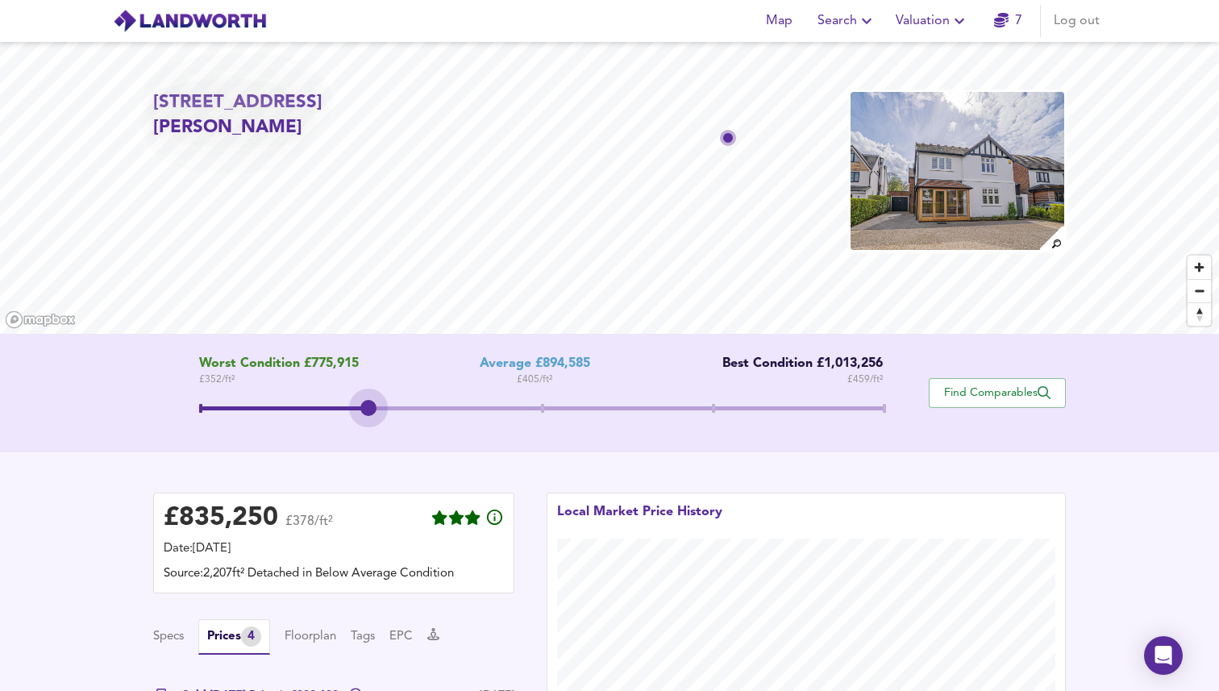
drag, startPoint x: 545, startPoint y: 407, endPoint x: 399, endPoint y: 399, distance: 146.1
click at [398, 400] on span at bounding box center [541, 410] width 684 height 29
drag, startPoint x: 364, startPoint y: 405, endPoint x: 520, endPoint y: 407, distance: 155.6
click at [531, 409] on span at bounding box center [539, 408] width 16 height 16
drag, startPoint x: 538, startPoint y: 413, endPoint x: 734, endPoint y: 413, distance: 195.8
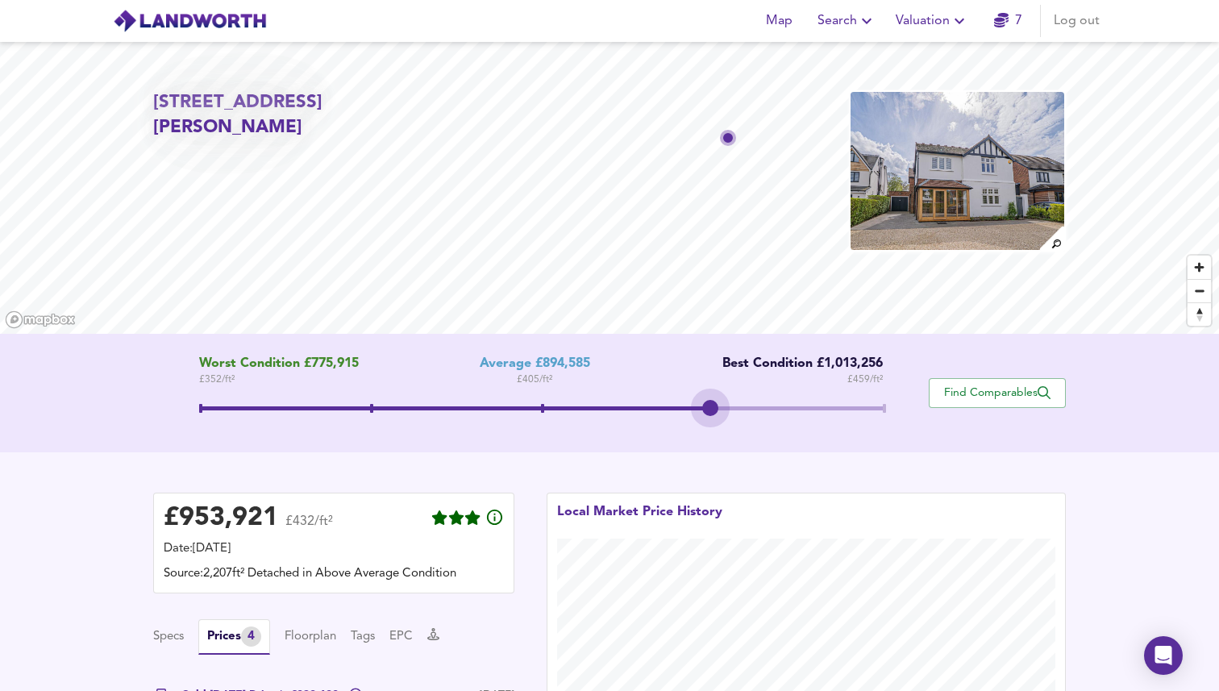
click at [734, 413] on span at bounding box center [541, 410] width 684 height 29
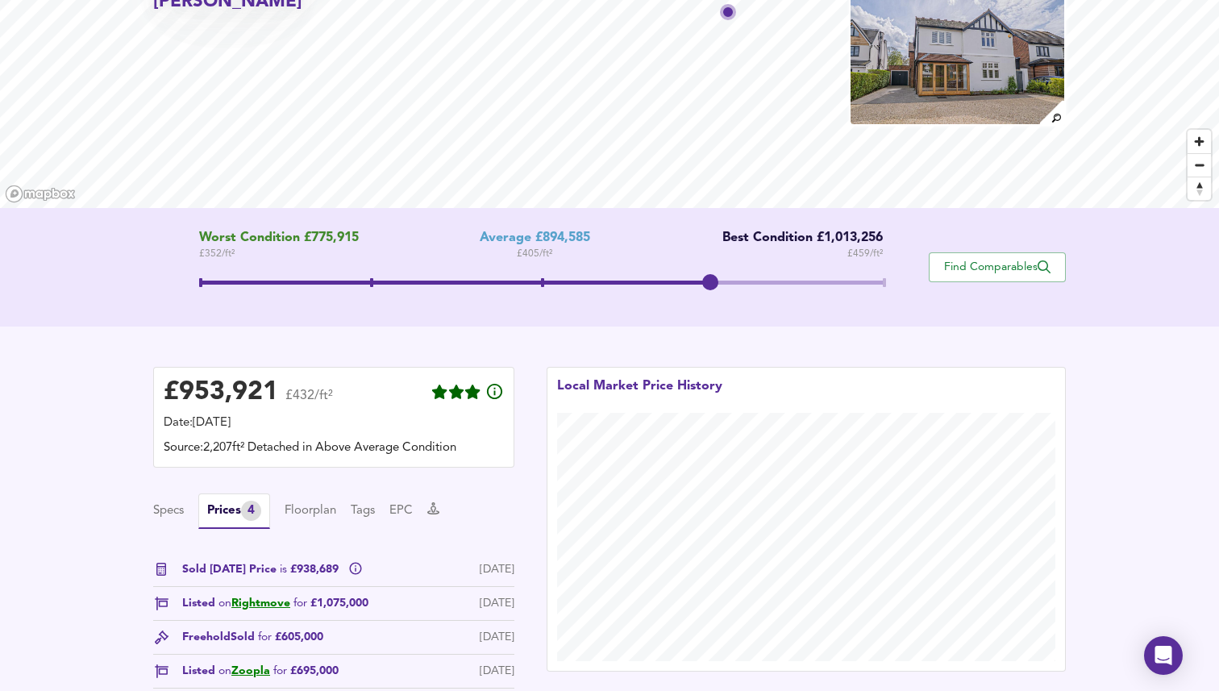
scroll to position [25, 0]
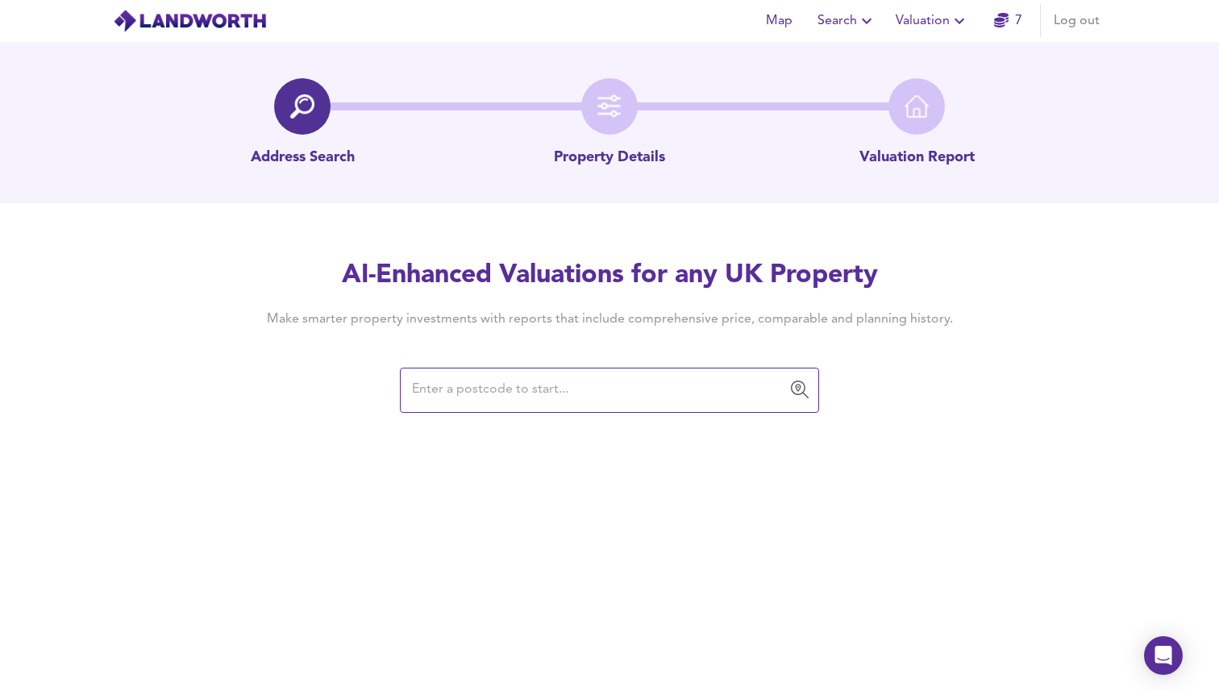
click at [534, 389] on input "text" at bounding box center [597, 390] width 380 height 31
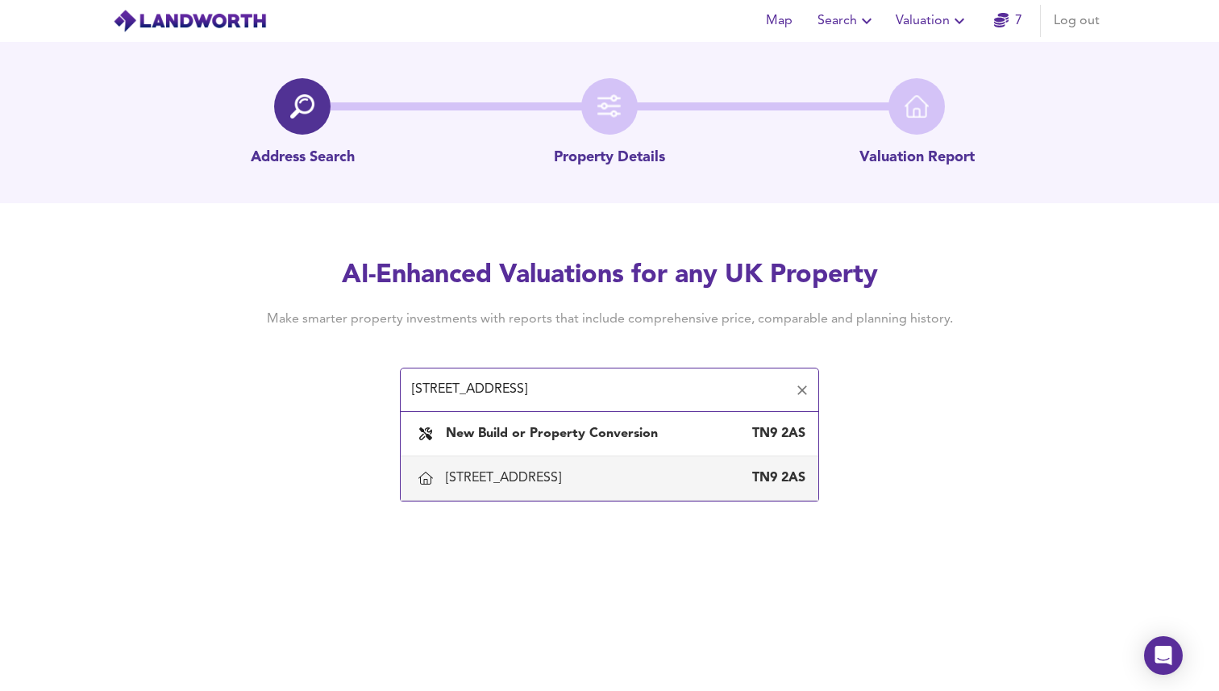
click at [567, 485] on div "[STREET_ADDRESS]" at bounding box center [507, 478] width 122 height 18
type input "[STREET_ADDRESS]"
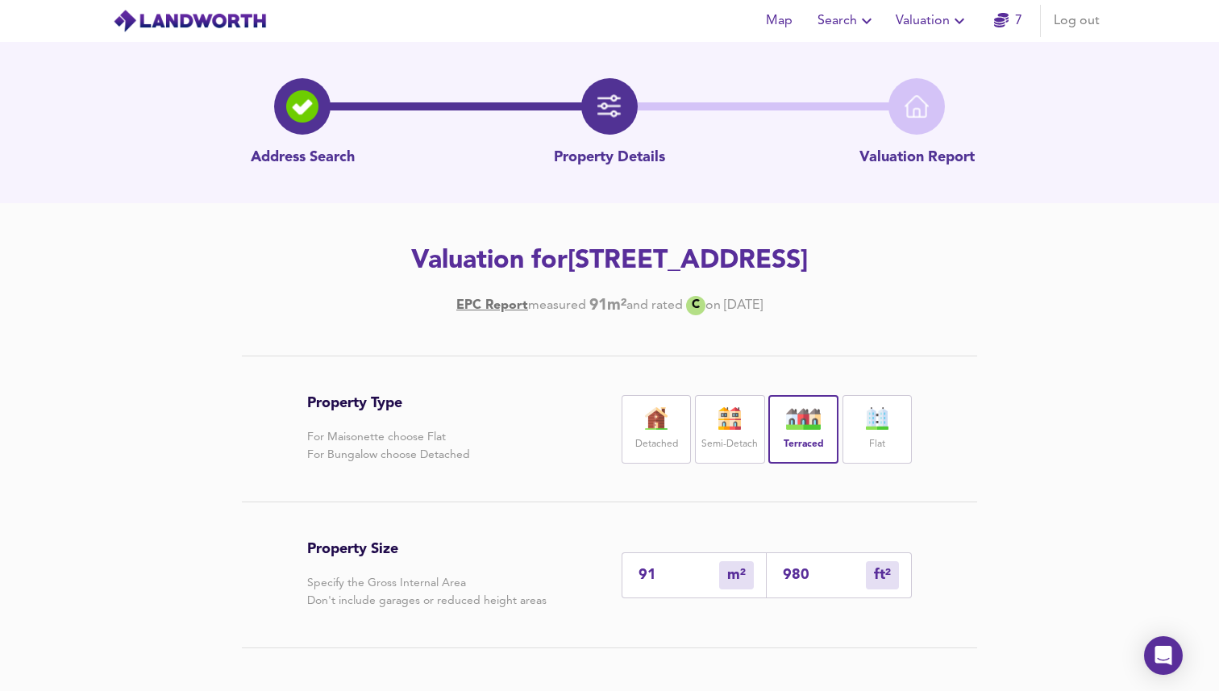
scroll to position [233, 0]
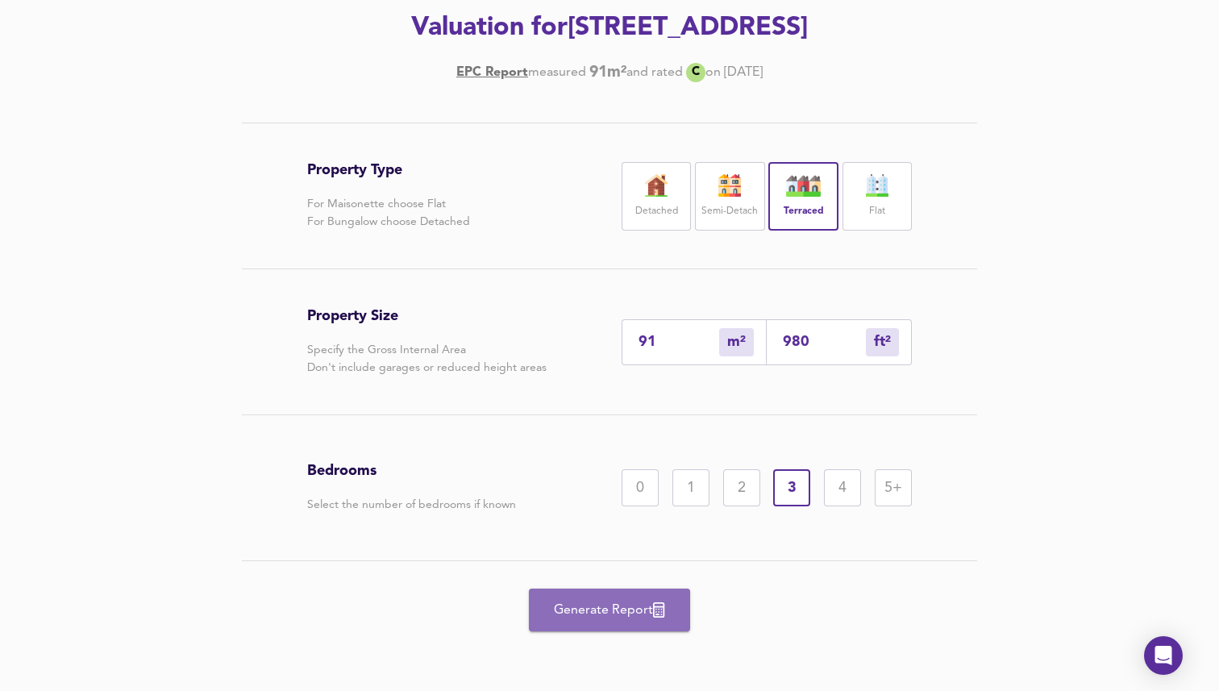
click at [642, 614] on span "Generate Report" at bounding box center [609, 610] width 129 height 23
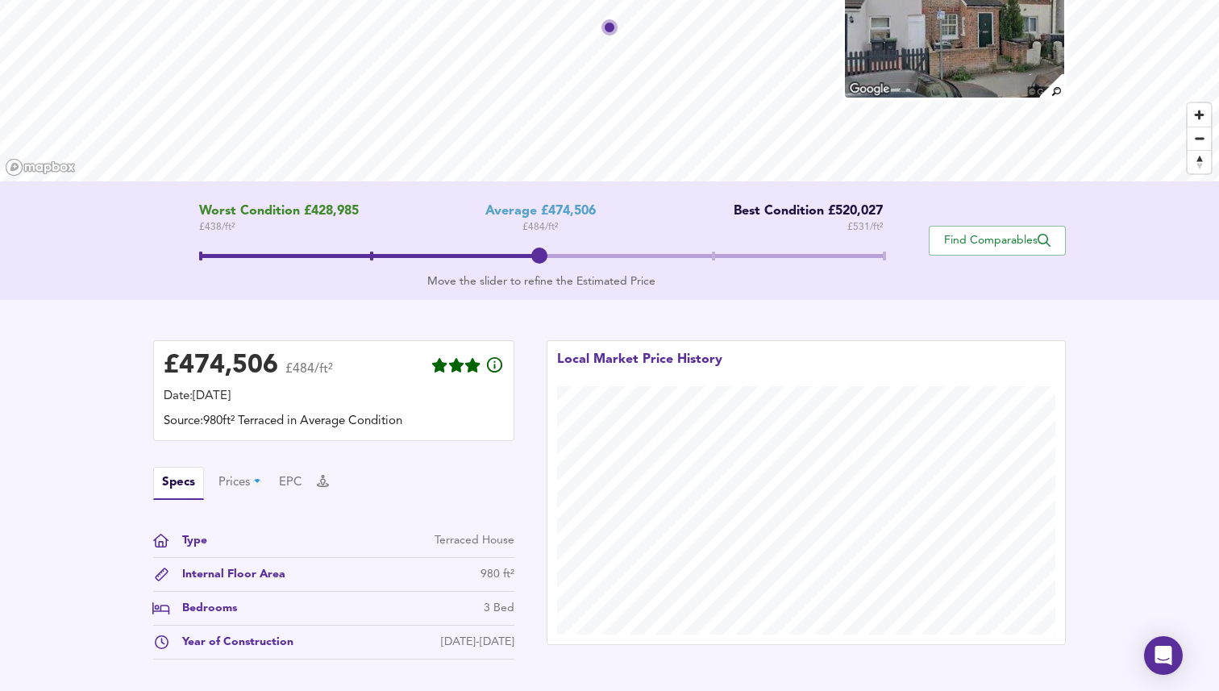
scroll to position [177, 0]
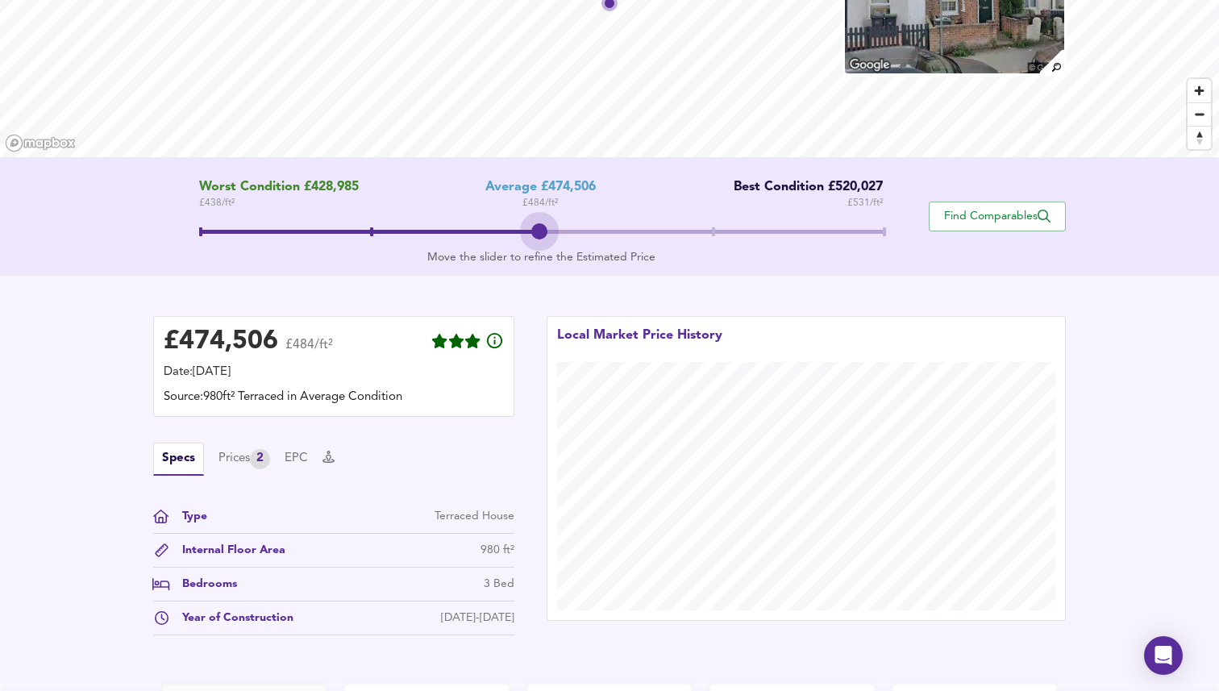
drag, startPoint x: 542, startPoint y: 222, endPoint x: 518, endPoint y: 248, distance: 35.4
click at [518, 248] on div "Worst Condition £428,985 £ 438 / ft² Average £474,506 £ 484 / ft² Best Conditio…" at bounding box center [540, 216] width 775 height 73
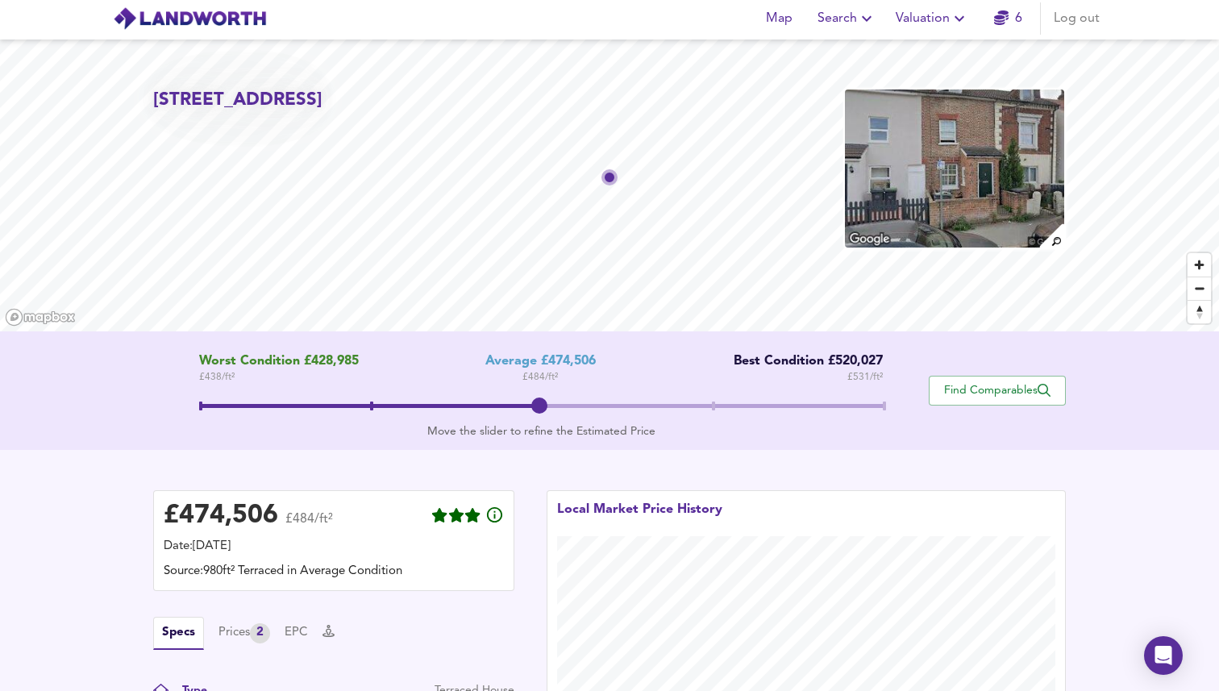
scroll to position [0, 0]
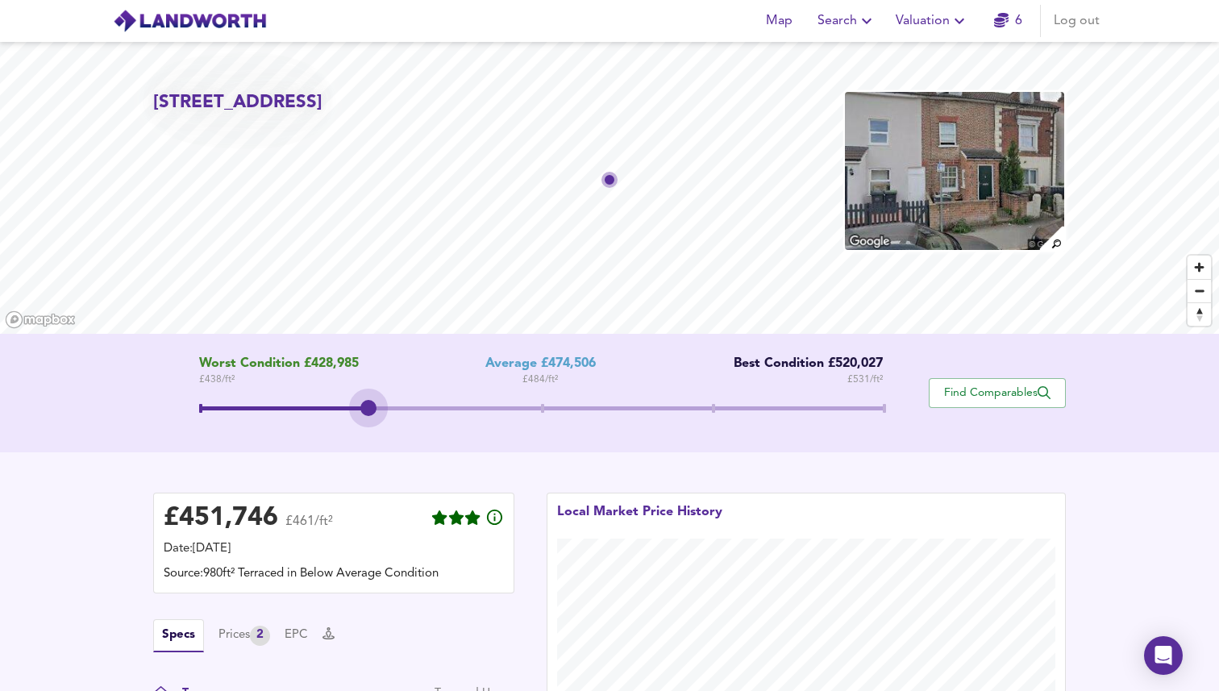
drag, startPoint x: 546, startPoint y: 410, endPoint x: 272, endPoint y: 418, distance: 273.3
click at [272, 418] on span at bounding box center [541, 410] width 684 height 29
drag, startPoint x: 195, startPoint y: 413, endPoint x: 536, endPoint y: 390, distance: 341.7
click at [536, 400] on span at bounding box center [539, 408] width 16 height 16
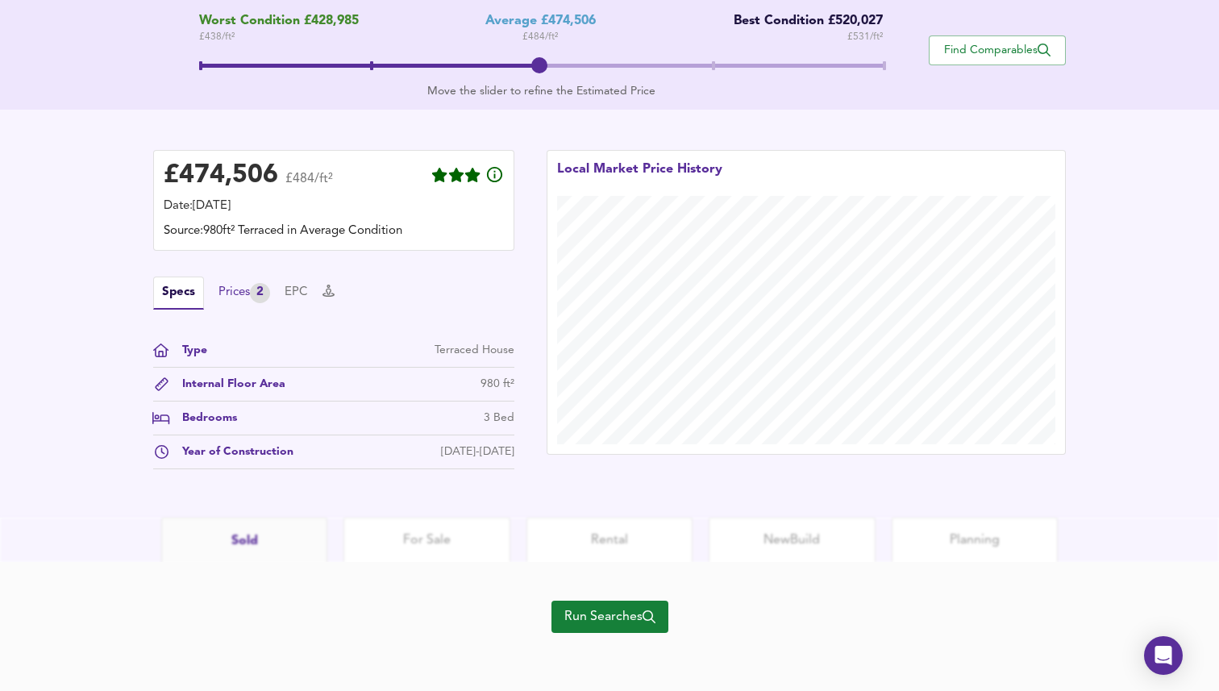
click at [261, 288] on div "2" at bounding box center [260, 293] width 20 height 20
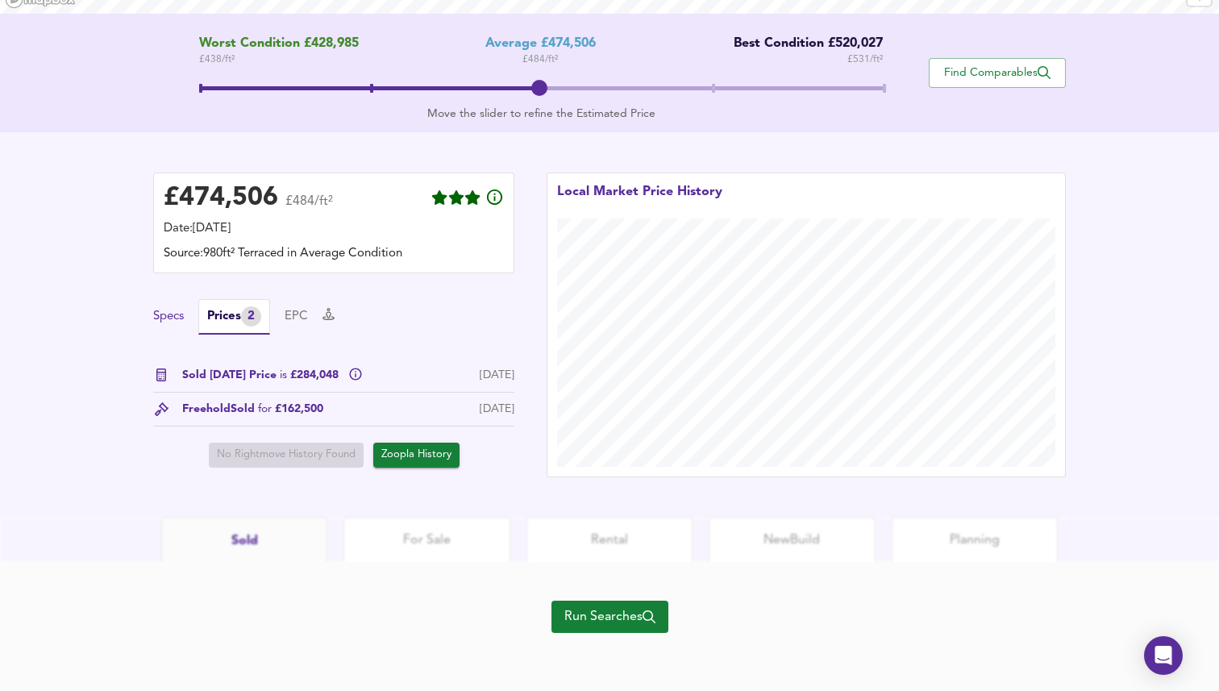
click at [171, 320] on button "Specs" at bounding box center [168, 317] width 31 height 18
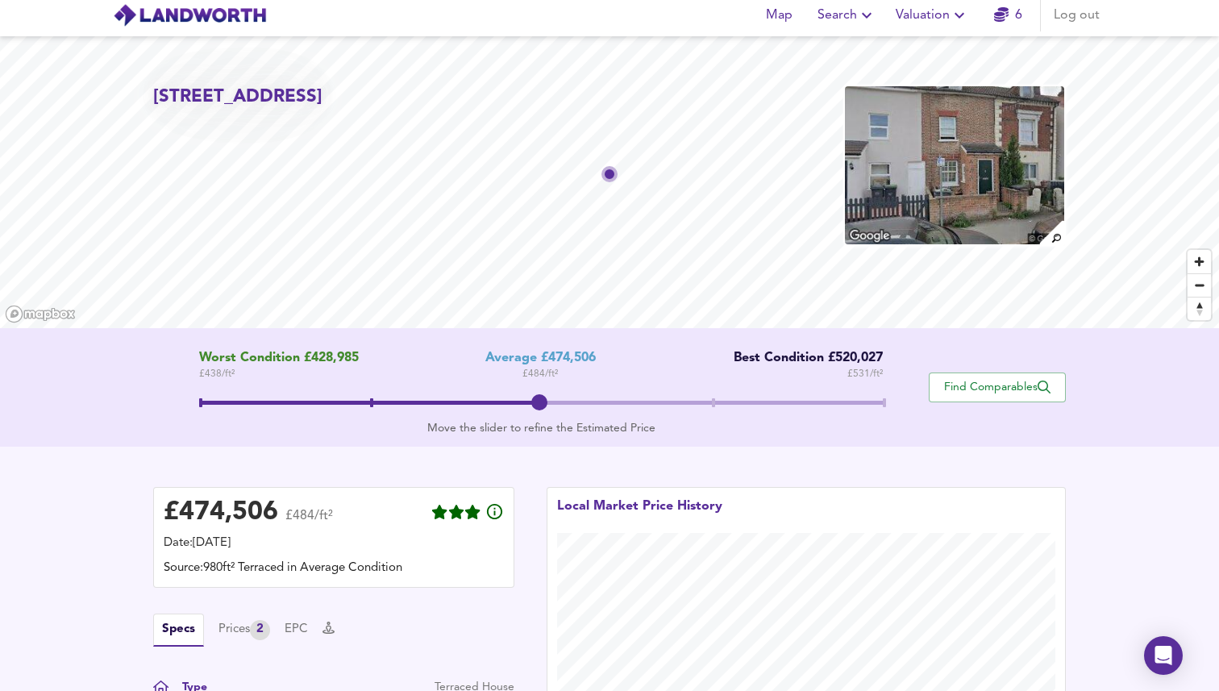
scroll to position [0, 0]
